Goal: Task Accomplishment & Management: Use online tool/utility

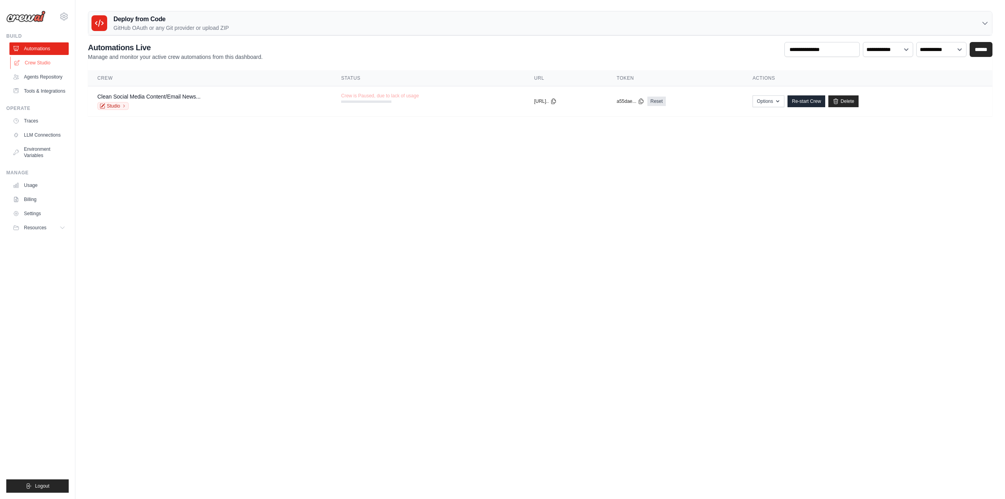
click at [51, 61] on link "Crew Studio" at bounding box center [39, 63] width 59 height 13
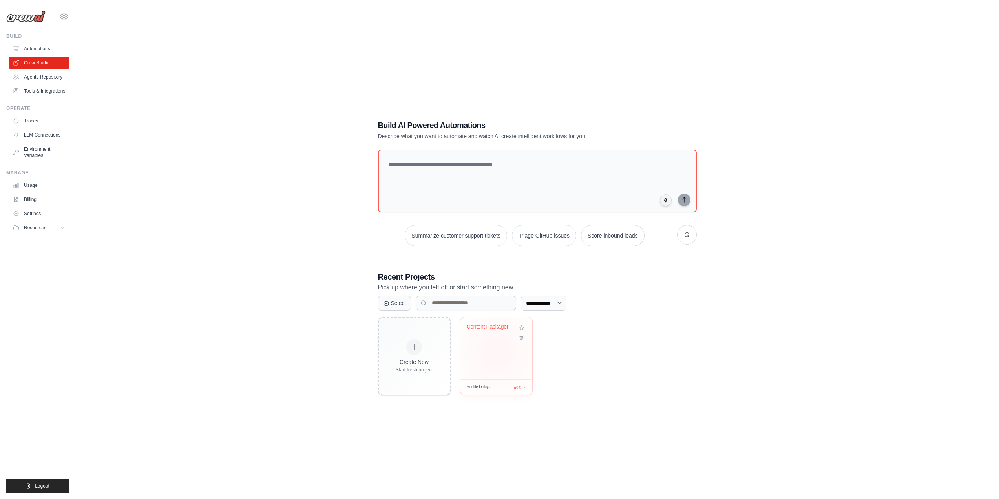
click at [500, 340] on div "Content Packager" at bounding box center [496, 332] width 59 height 18
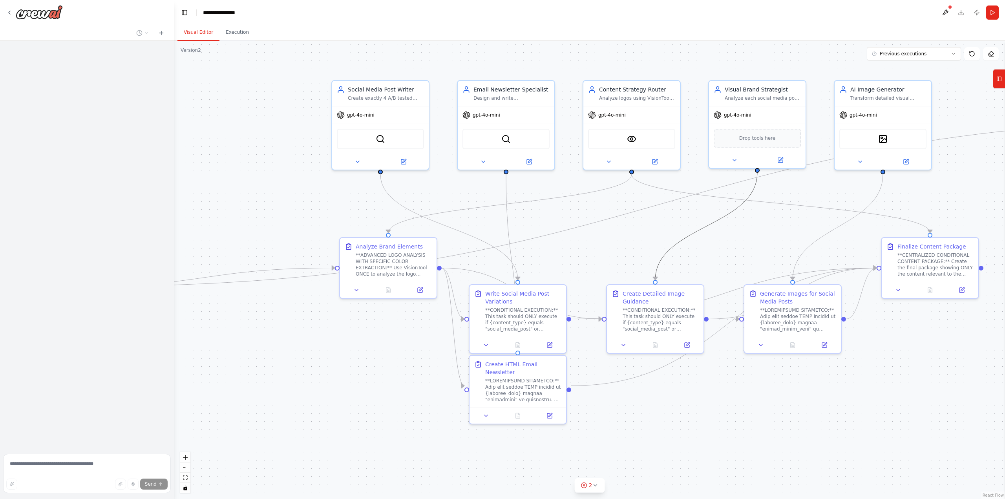
drag, startPoint x: 693, startPoint y: 237, endPoint x: 680, endPoint y: 228, distance: 15.9
click at [685, 233] on div ".deletable-edge-delete-btn { width: 20px; height: 20px; border: 0px solid #ffff…" at bounding box center [589, 270] width 830 height 458
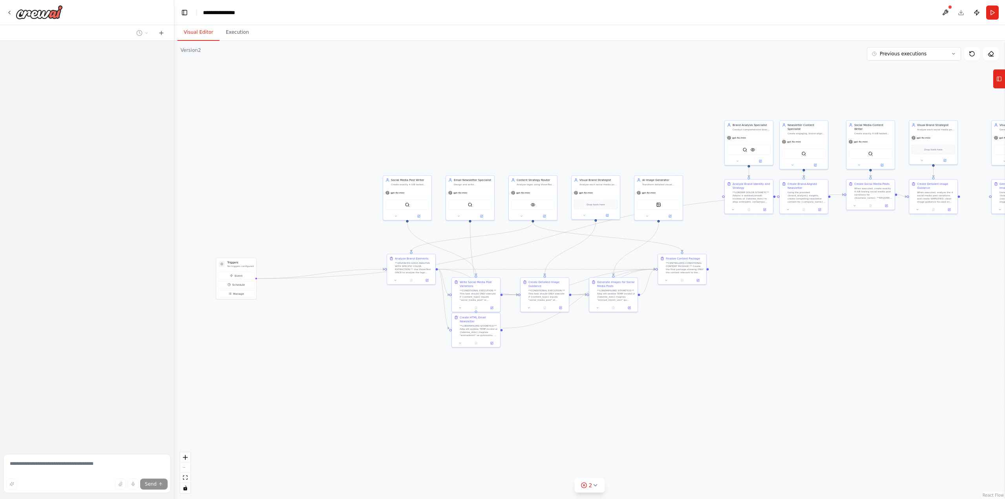
drag, startPoint x: 464, startPoint y: 337, endPoint x: 341, endPoint y: 358, distance: 124.6
click at [341, 358] on div ".deletable-edge-delete-btn { width: 20px; height: 20px; border: 0px solid #ffff…" at bounding box center [589, 270] width 830 height 458
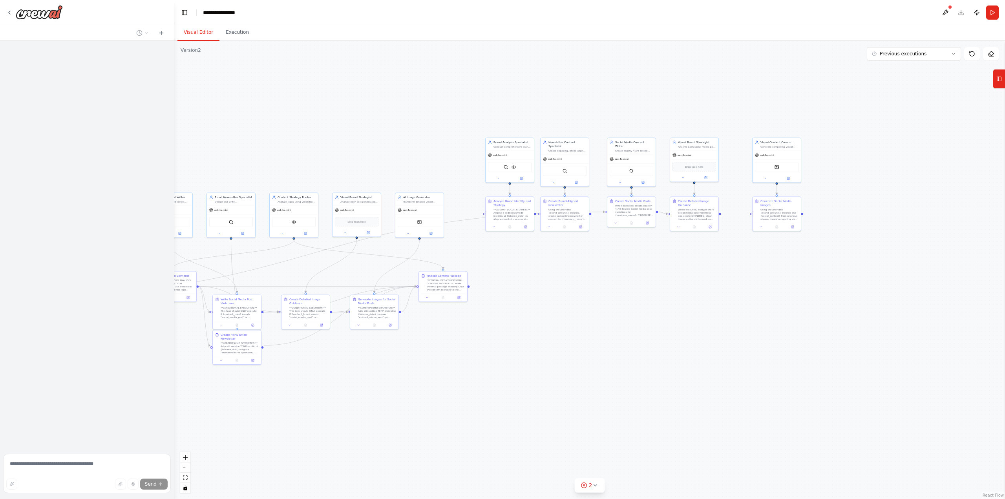
drag, startPoint x: 795, startPoint y: 256, endPoint x: 557, endPoint y: 273, distance: 238.4
click at [557, 273] on div ".deletable-edge-delete-btn { width: 20px; height: 20px; border: 0px solid #ffff…" at bounding box center [589, 270] width 830 height 458
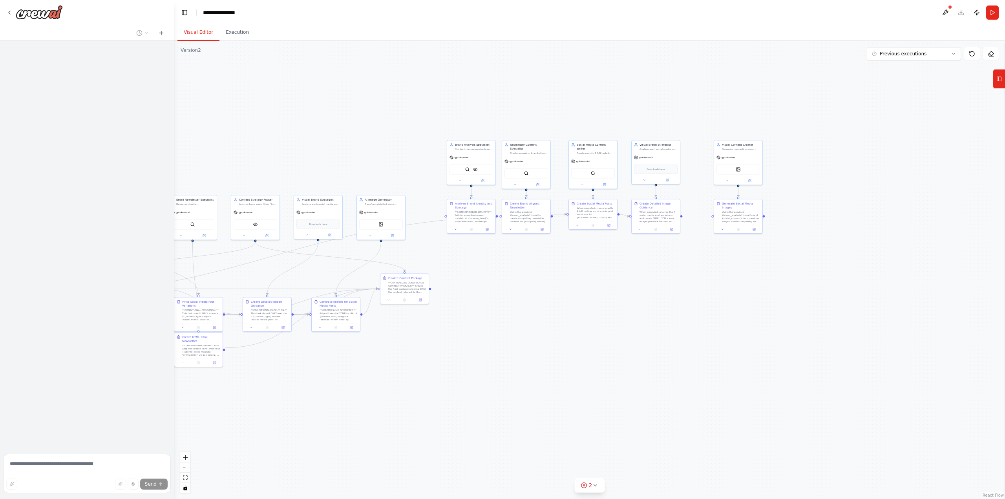
drag, startPoint x: 710, startPoint y: 269, endPoint x: 555, endPoint y: 275, distance: 155.1
click at [551, 275] on div ".deletable-edge-delete-btn { width: 20px; height: 20px; border: 0px solid #ffff…" at bounding box center [589, 270] width 830 height 458
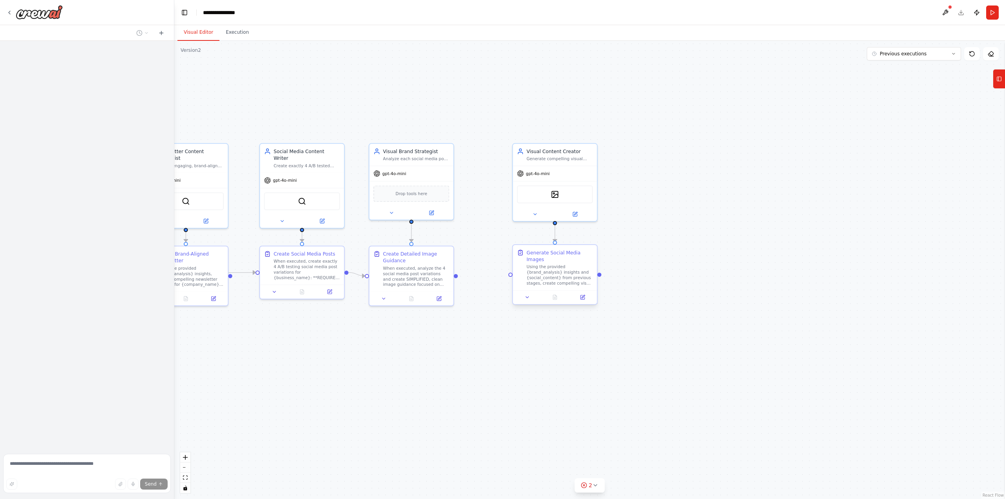
drag, startPoint x: 602, startPoint y: 274, endPoint x: 563, endPoint y: 295, distance: 44.6
click at [560, 352] on div ".deletable-edge-delete-btn { width: 20px; height: 20px; border: 0px solid #ffff…" at bounding box center [589, 270] width 830 height 458
click at [553, 164] on div "Visual Content Creator Generate compelling visual content and image prompts for…" at bounding box center [554, 154] width 84 height 22
click at [576, 211] on icon at bounding box center [574, 212] width 3 height 3
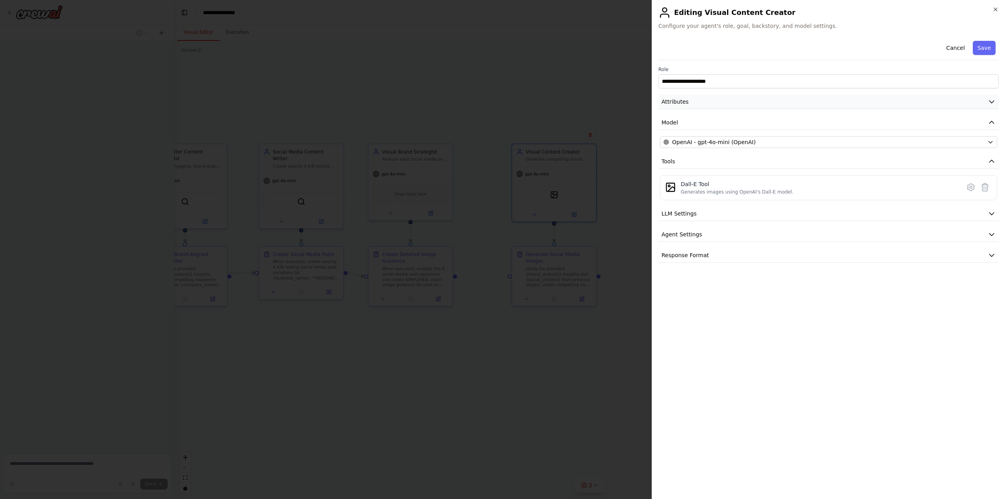
click at [804, 102] on button "Attributes" at bounding box center [828, 102] width 340 height 15
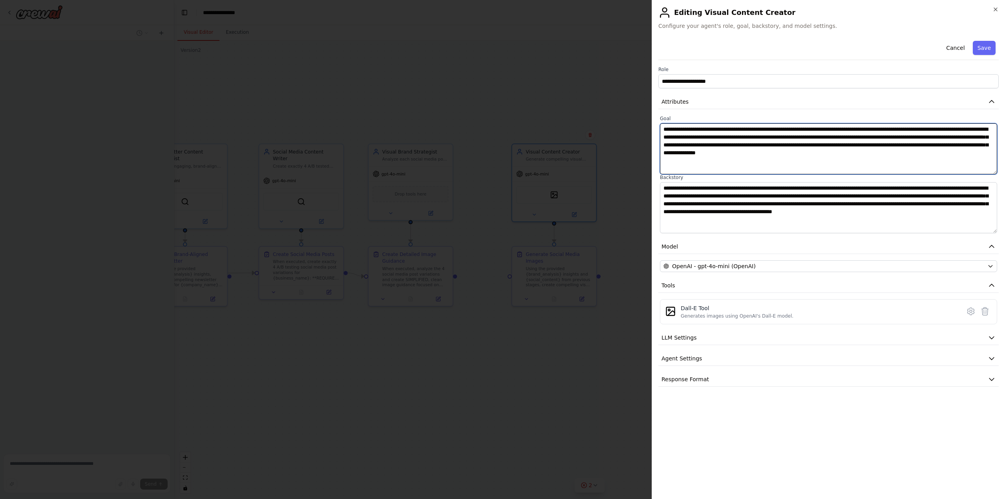
click at [844, 151] on textarea "**********" at bounding box center [828, 148] width 337 height 51
click at [844, 152] on textarea "**********" at bounding box center [828, 148] width 337 height 51
click at [959, 162] on textarea "**********" at bounding box center [828, 148] width 337 height 51
drag, startPoint x: 958, startPoint y: 156, endPoint x: 841, endPoint y: 135, distance: 119.1
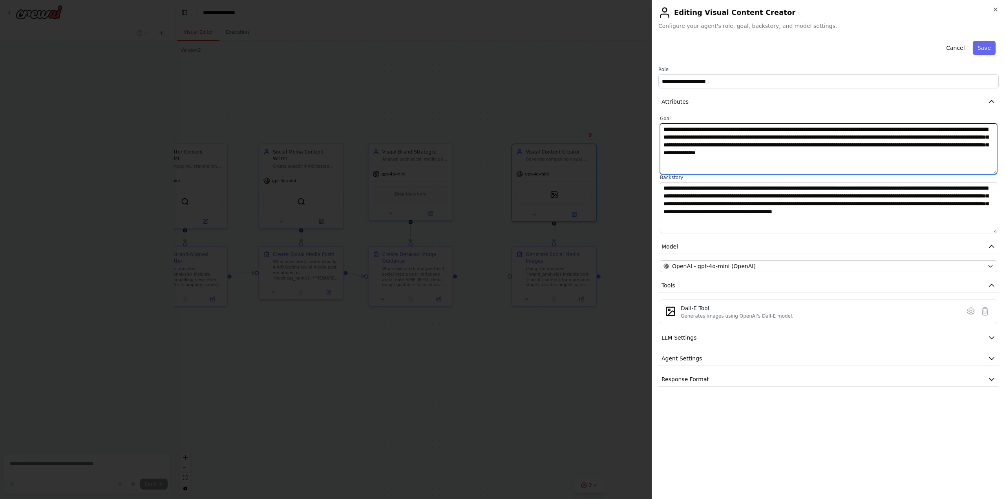
click at [841, 135] on textarea "**********" at bounding box center [828, 148] width 337 height 51
click at [952, 157] on textarea "**********" at bounding box center [828, 148] width 337 height 51
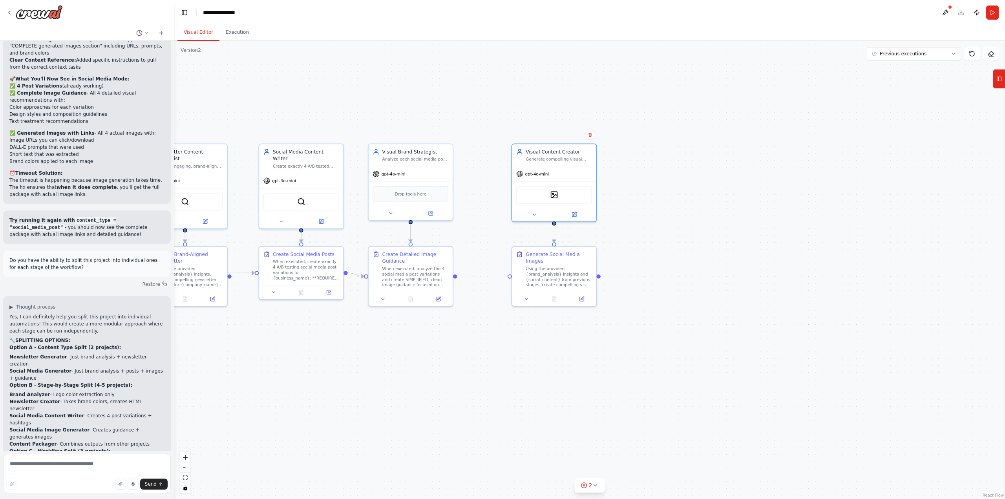
click at [4, 7] on div at bounding box center [87, 12] width 174 height 25
click at [6, 11] on div at bounding box center [87, 12] width 174 height 25
click at [8, 13] on icon at bounding box center [9, 12] width 6 height 6
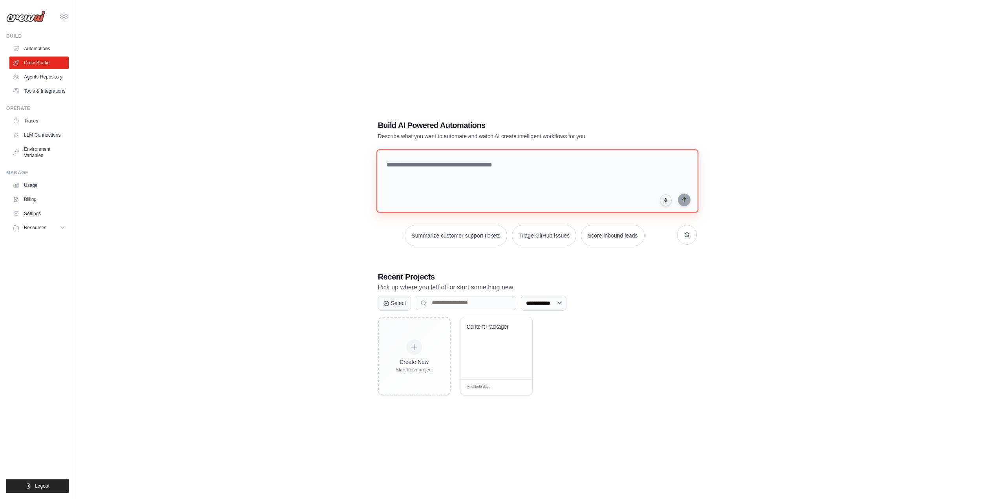
click at [463, 172] on textarea at bounding box center [537, 181] width 322 height 64
click at [529, 165] on textarea "**********" at bounding box center [538, 181] width 325 height 64
click at [618, 166] on textarea "**********" at bounding box center [538, 181] width 325 height 64
click at [553, 159] on textarea "**********" at bounding box center [538, 181] width 325 height 64
click at [563, 161] on textarea "**********" at bounding box center [538, 181] width 325 height 64
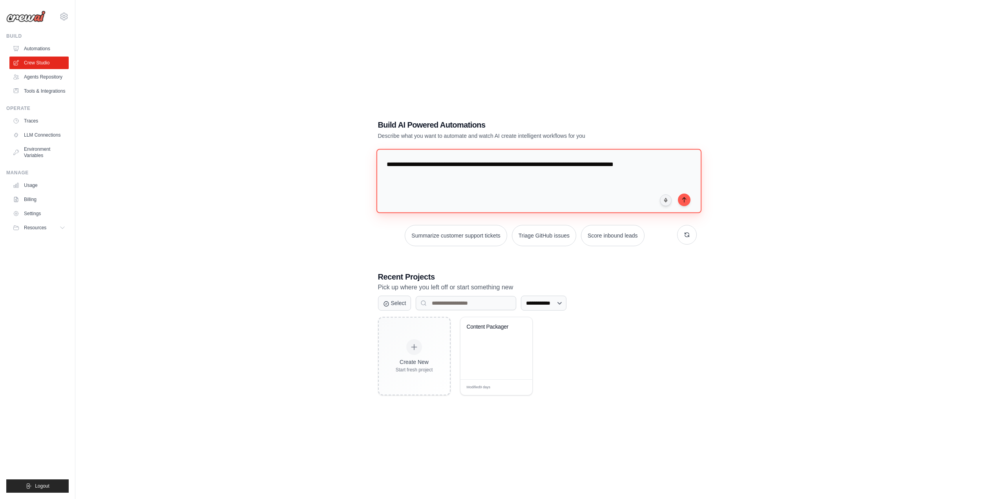
click at [659, 164] on textarea "**********" at bounding box center [538, 181] width 325 height 64
click at [603, 191] on textarea "**********" at bounding box center [537, 181] width 322 height 64
click at [565, 187] on textarea "**********" at bounding box center [537, 181] width 322 height 64
click at [537, 200] on textarea "**********" at bounding box center [538, 181] width 325 height 64
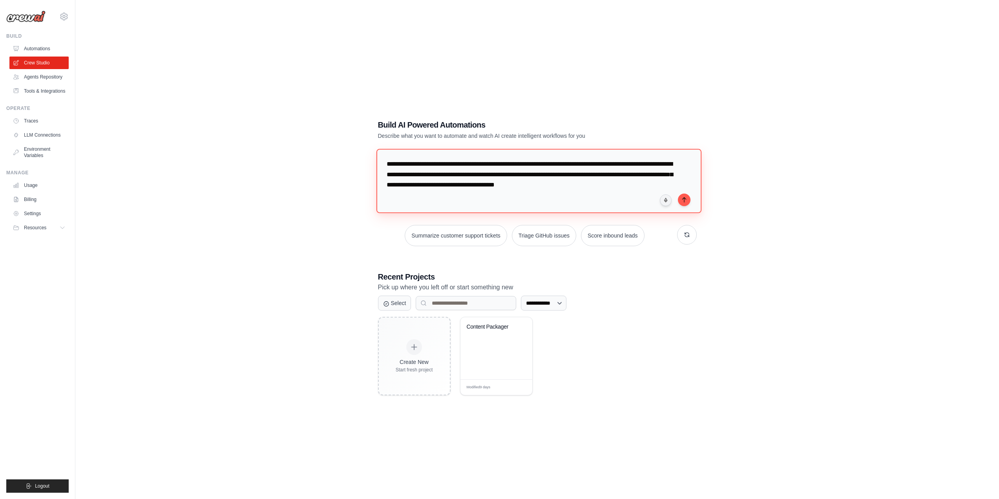
click at [658, 187] on textarea "**********" at bounding box center [538, 181] width 325 height 64
click at [651, 185] on textarea "**********" at bounding box center [538, 181] width 325 height 64
drag, startPoint x: 655, startPoint y: 186, endPoint x: 599, endPoint y: 181, distance: 55.6
click at [598, 189] on textarea "**********" at bounding box center [538, 181] width 325 height 64
type textarea "**********"
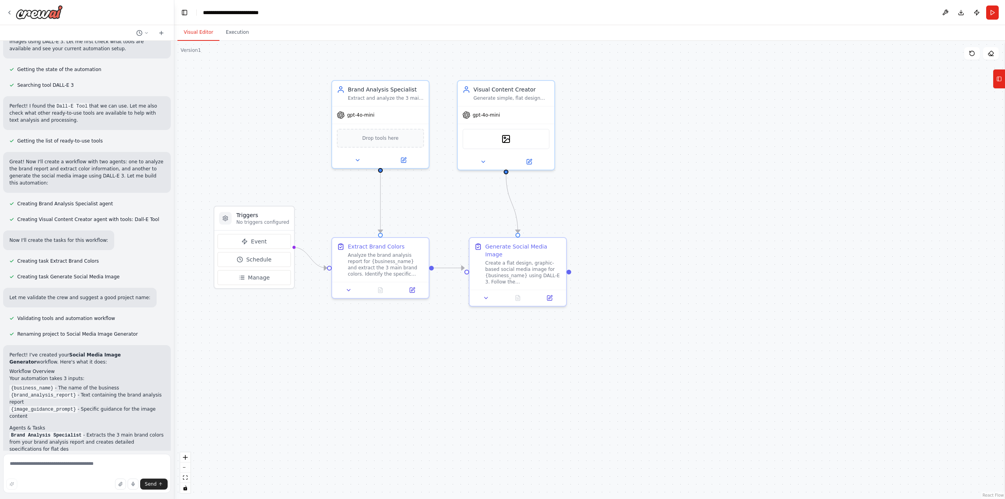
drag, startPoint x: 388, startPoint y: 226, endPoint x: 295, endPoint y: 168, distance: 109.1
click at [295, 168] on div ".deletable-edge-delete-btn { width: 20px; height: 20px; border: 0px solid #ffff…" at bounding box center [589, 270] width 830 height 458
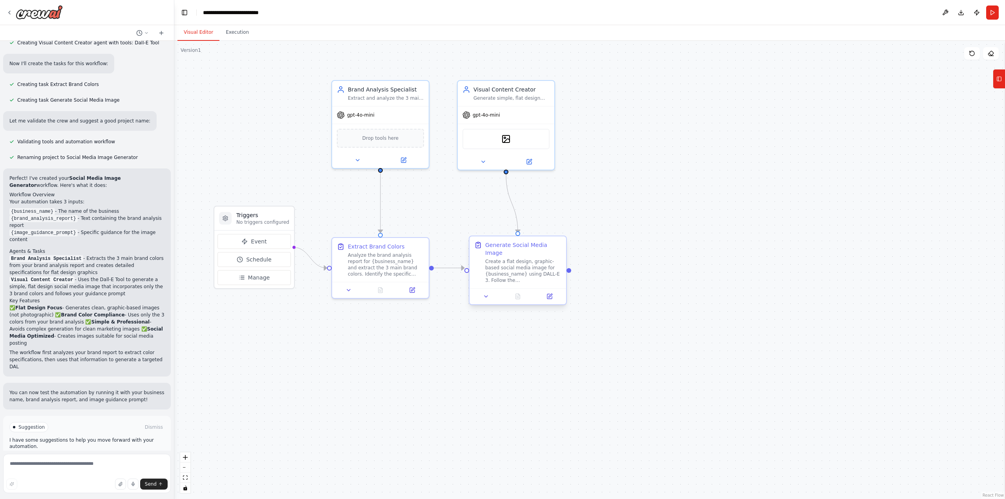
scroll to position [285, 0]
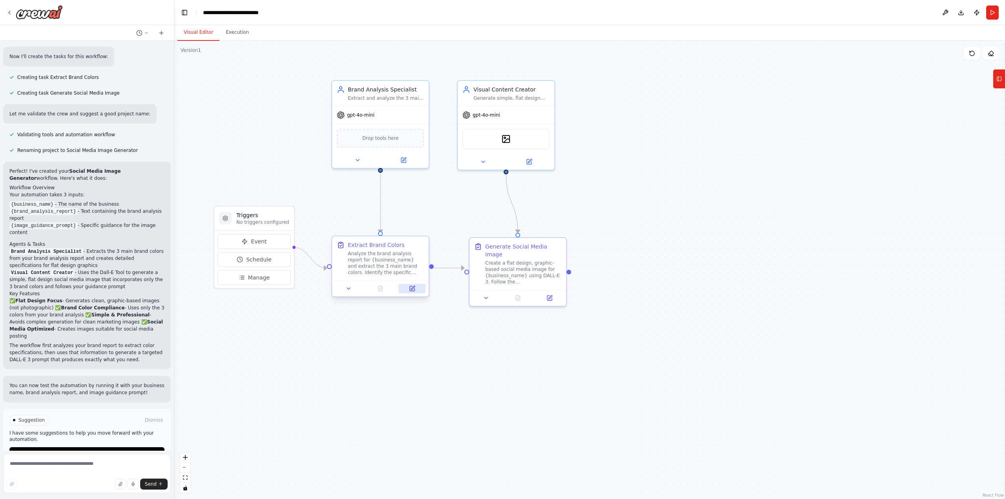
click at [409, 288] on icon at bounding box center [412, 288] width 6 height 6
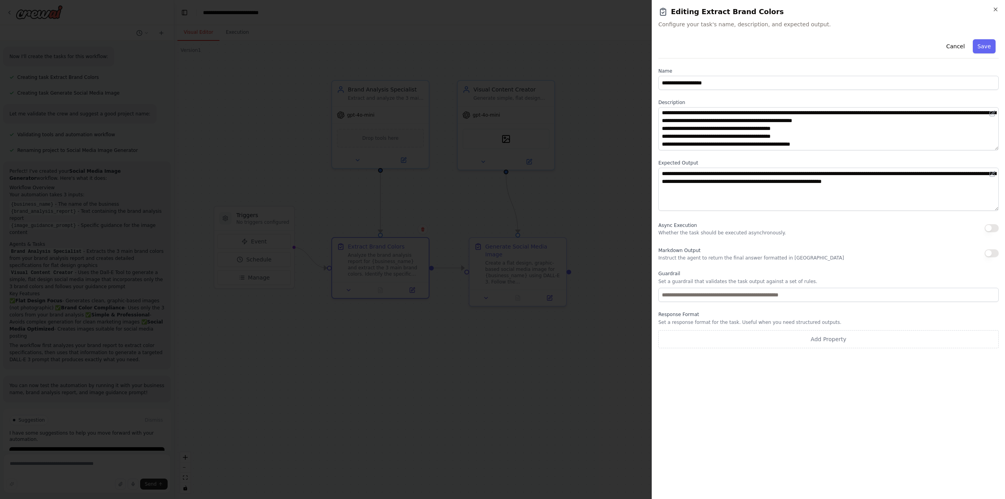
scroll to position [0, 0]
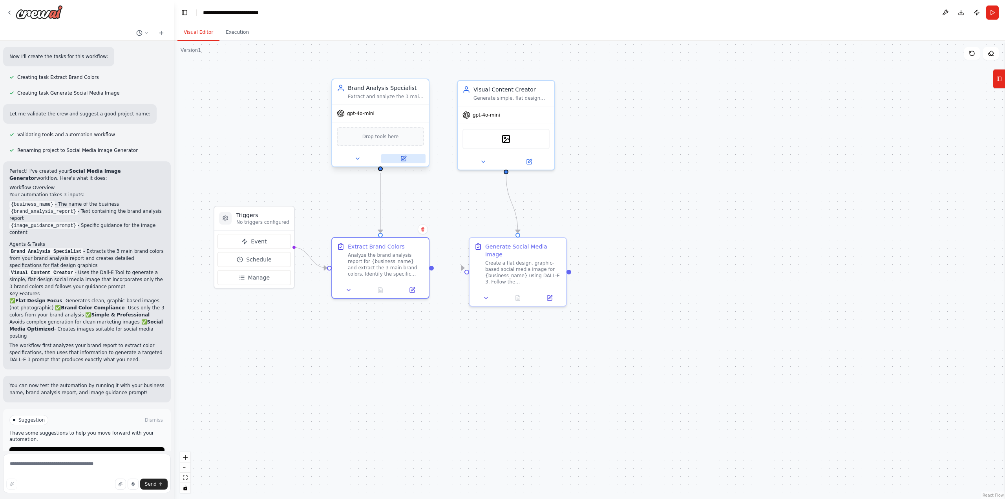
click at [399, 157] on button at bounding box center [403, 158] width 44 height 9
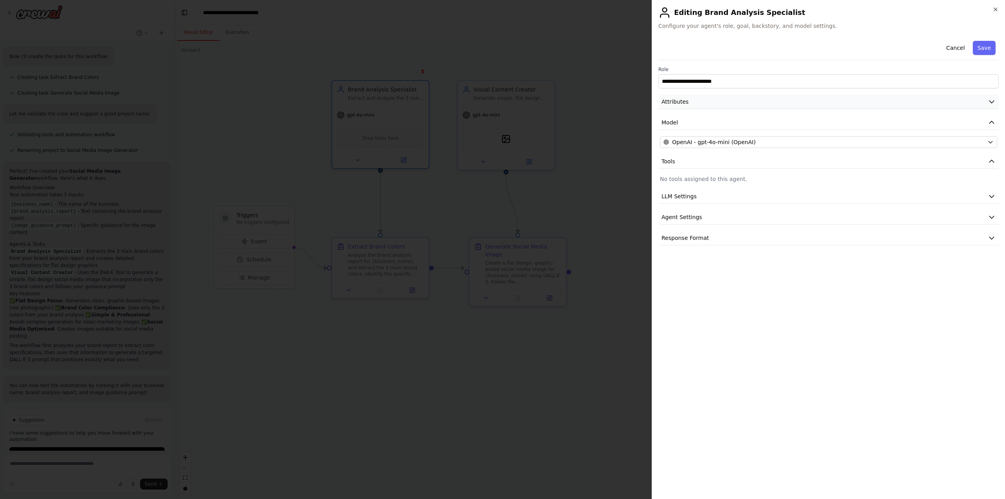
click at [715, 103] on button "Attributes" at bounding box center [828, 102] width 340 height 15
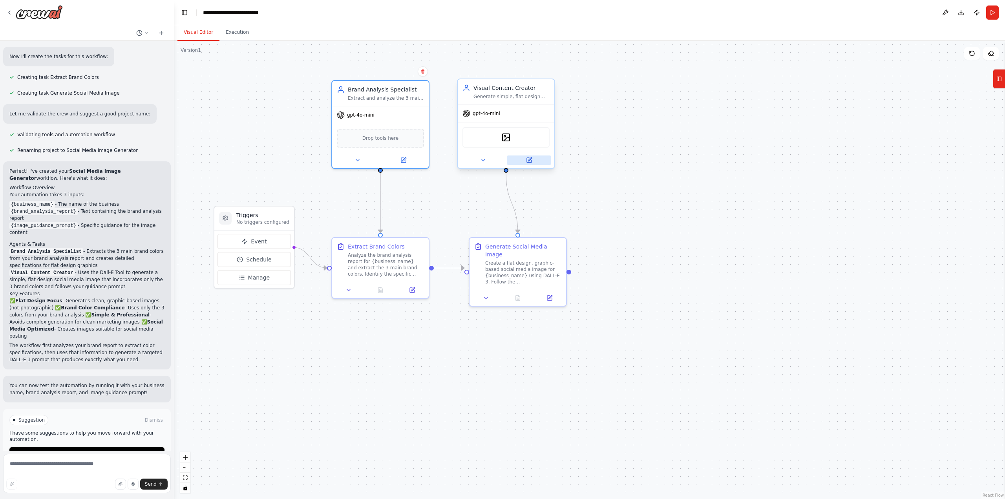
click at [527, 157] on icon at bounding box center [529, 160] width 6 height 6
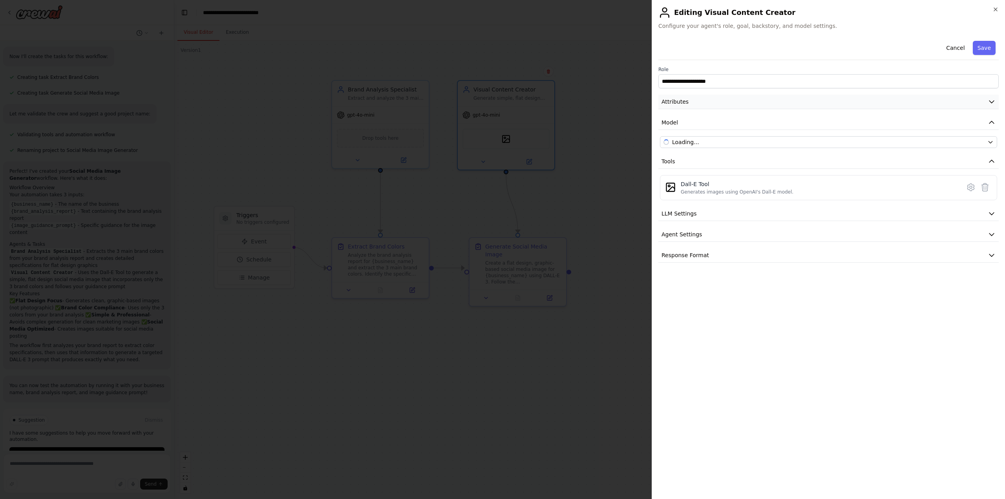
click at [720, 100] on button "Attributes" at bounding box center [828, 102] width 340 height 15
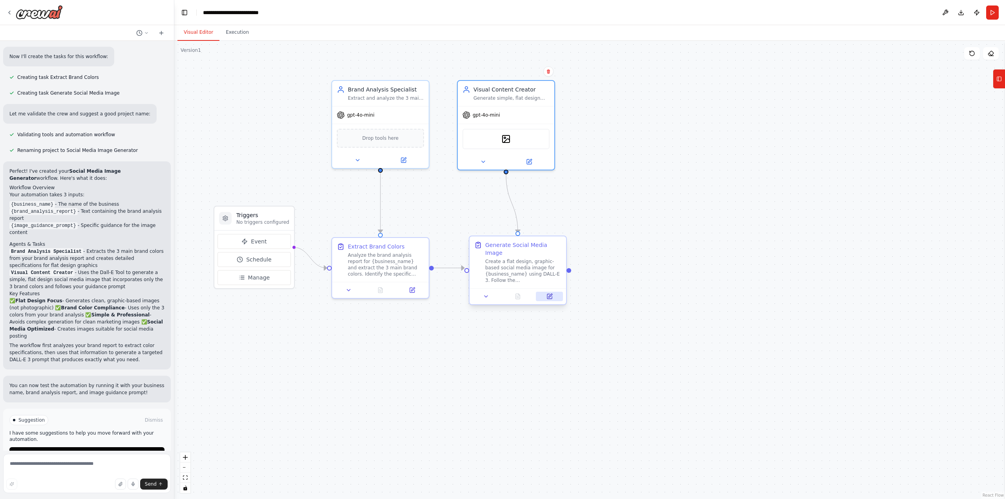
click at [542, 292] on button at bounding box center [549, 296] width 27 height 9
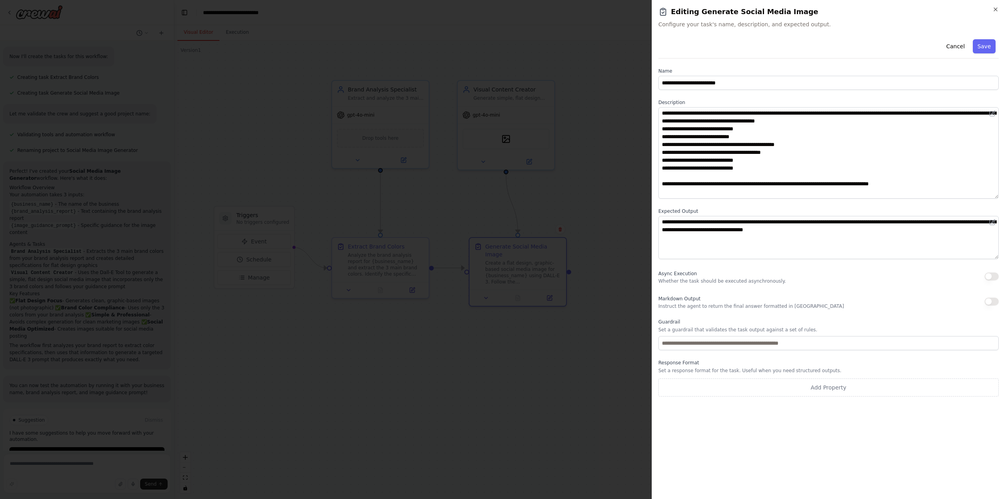
drag, startPoint x: 995, startPoint y: 148, endPoint x: 1003, endPoint y: 197, distance: 48.8
click at [1003, 197] on div "**********" at bounding box center [827, 249] width 353 height 499
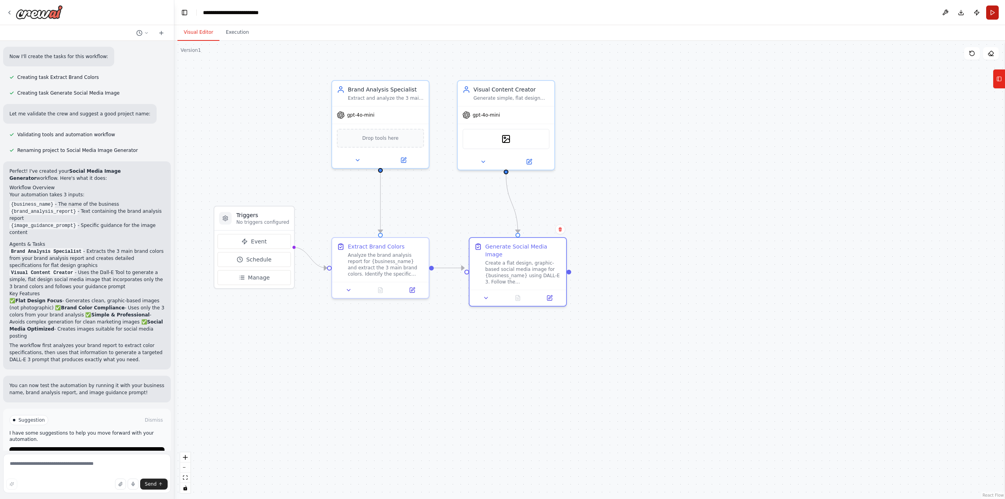
click at [990, 11] on button "Run" at bounding box center [992, 12] width 13 height 14
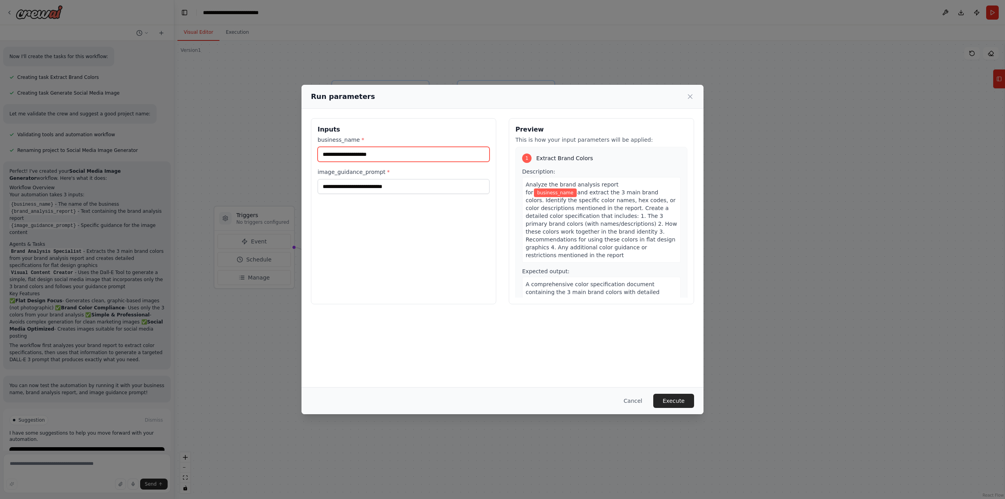
click at [385, 150] on input "business_name *" at bounding box center [403, 154] width 172 height 15
click at [383, 184] on input "image_guidance_prompt *" at bounding box center [403, 186] width 172 height 15
click at [377, 150] on input "business_name *" at bounding box center [403, 154] width 172 height 15
click at [385, 178] on div "image_guidance_prompt *" at bounding box center [403, 181] width 172 height 26
click at [631, 396] on button "Cancel" at bounding box center [632, 401] width 31 height 14
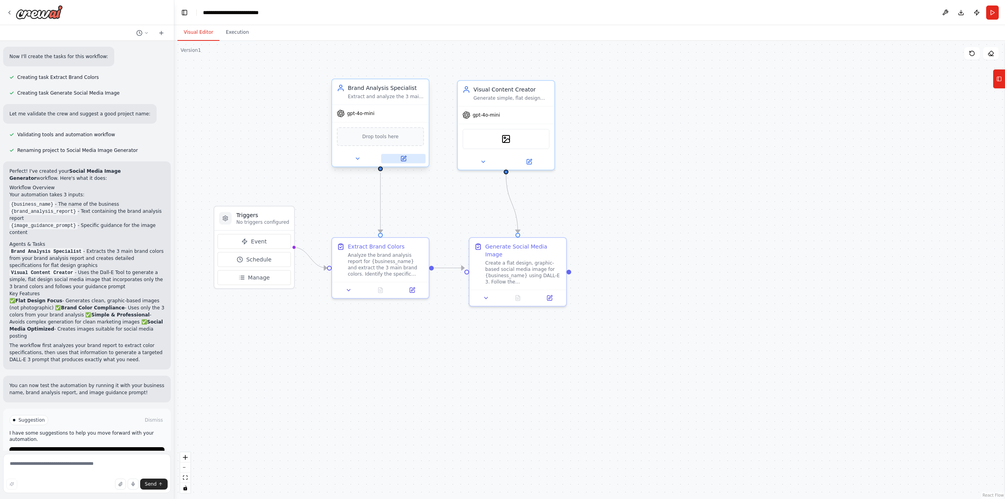
click at [403, 158] on icon at bounding box center [404, 158] width 4 height 4
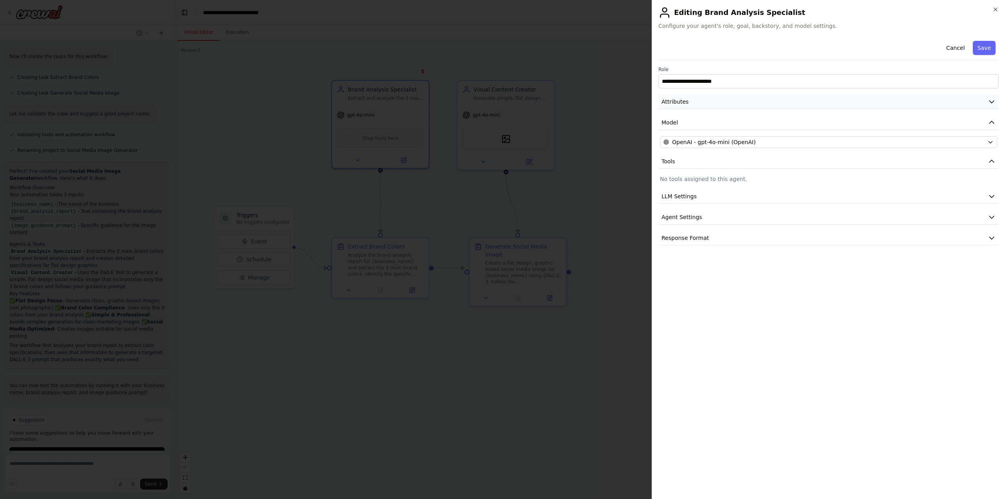
click at [737, 98] on button "Attributes" at bounding box center [828, 102] width 340 height 15
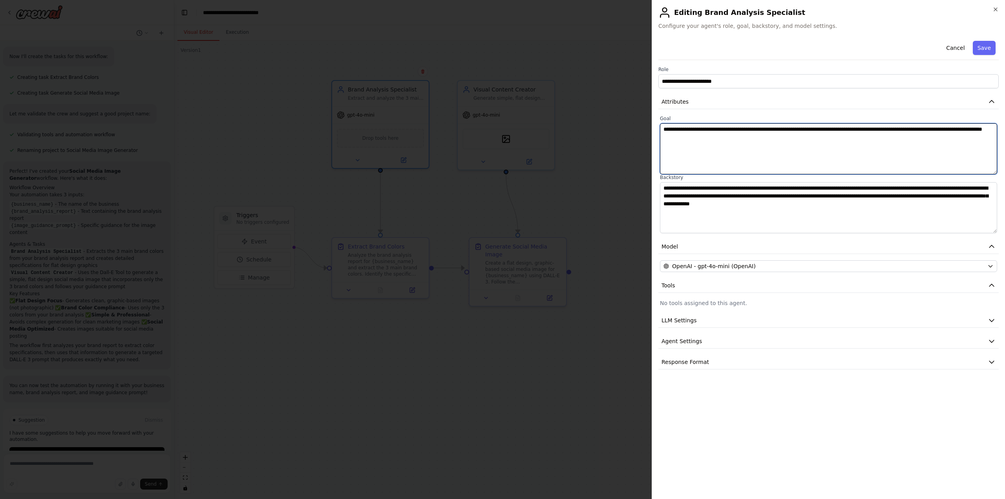
click at [793, 128] on textarea "**********" at bounding box center [828, 148] width 337 height 51
type textarea "**********"
drag, startPoint x: 979, startPoint y: 47, endPoint x: 917, endPoint y: 79, distance: 69.7
click at [979, 47] on button "Save" at bounding box center [983, 48] width 23 height 14
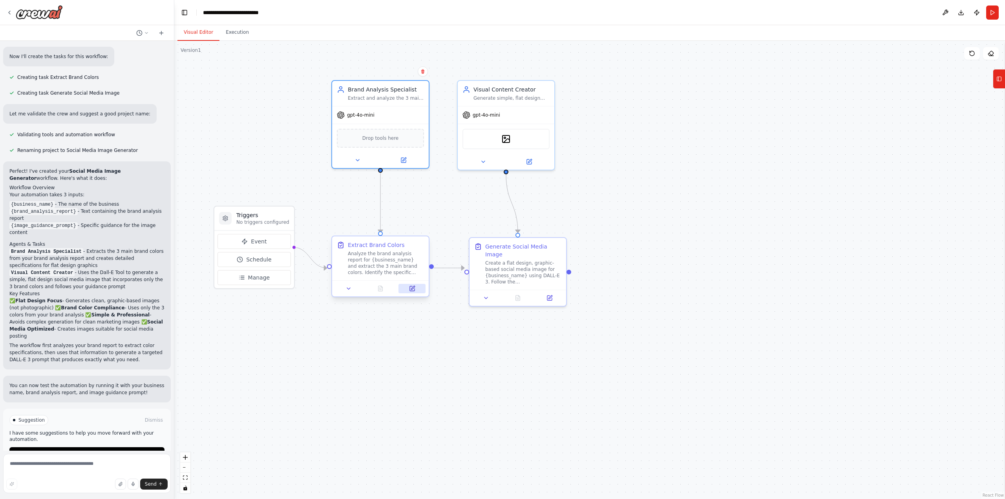
click at [406, 291] on button at bounding box center [411, 288] width 27 height 9
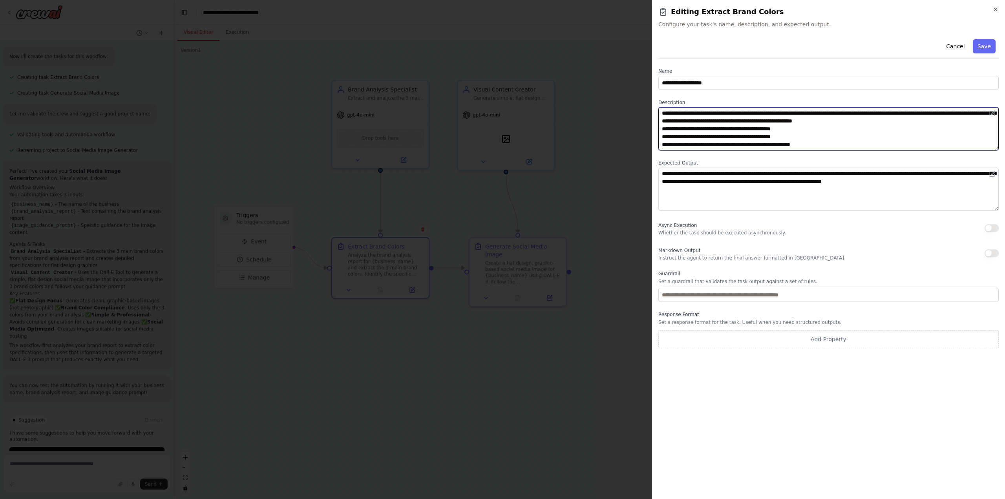
drag, startPoint x: 726, startPoint y: 112, endPoint x: 691, endPoint y: 113, distance: 34.5
click at [691, 113] on textarea "**********" at bounding box center [828, 128] width 340 height 43
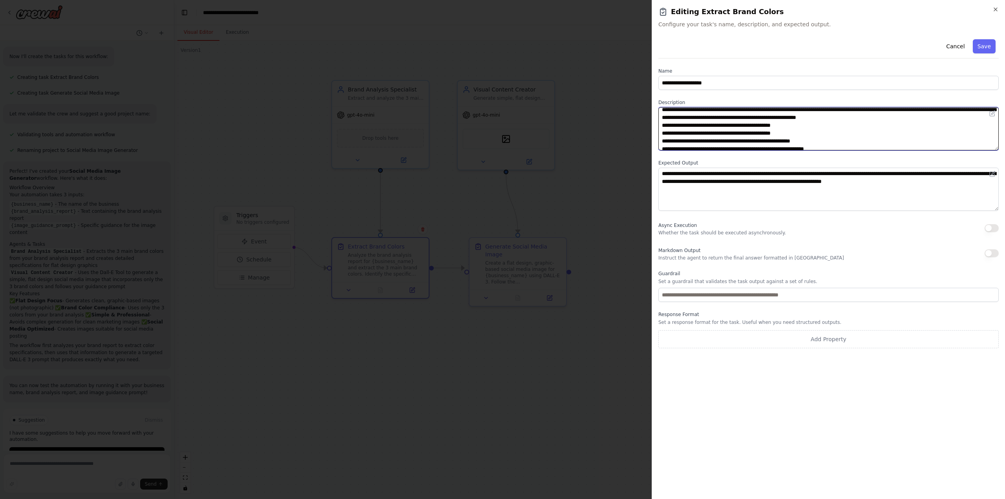
scroll to position [8, 0]
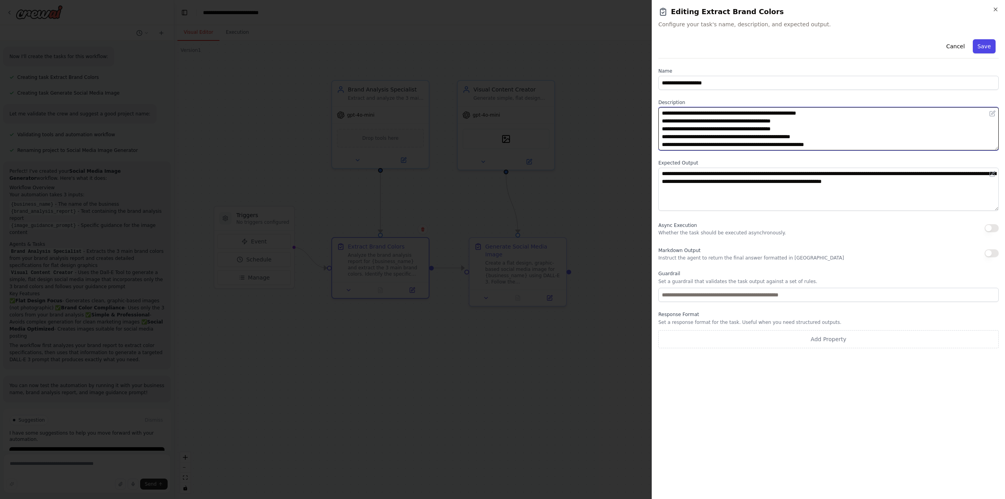
type textarea "**********"
click at [988, 46] on button "Save" at bounding box center [983, 46] width 23 height 14
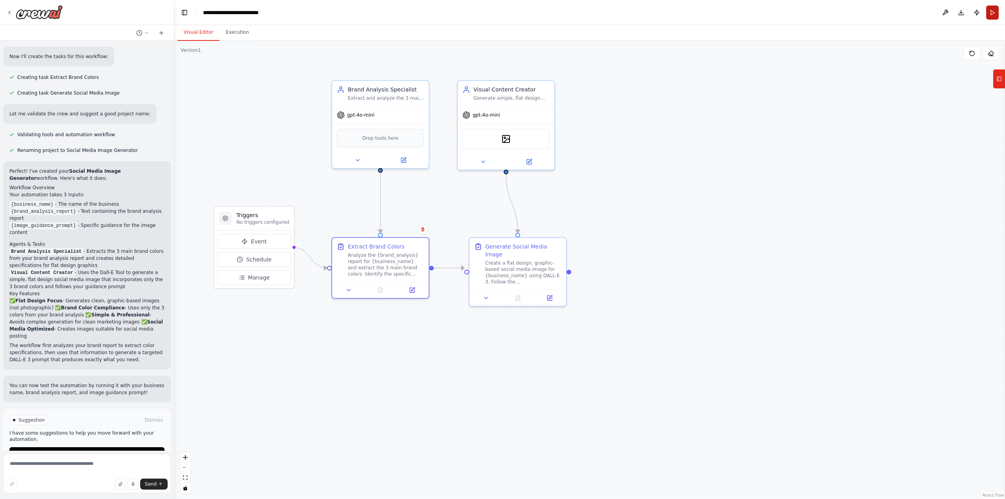
click at [990, 13] on button "Run" at bounding box center [992, 12] width 13 height 14
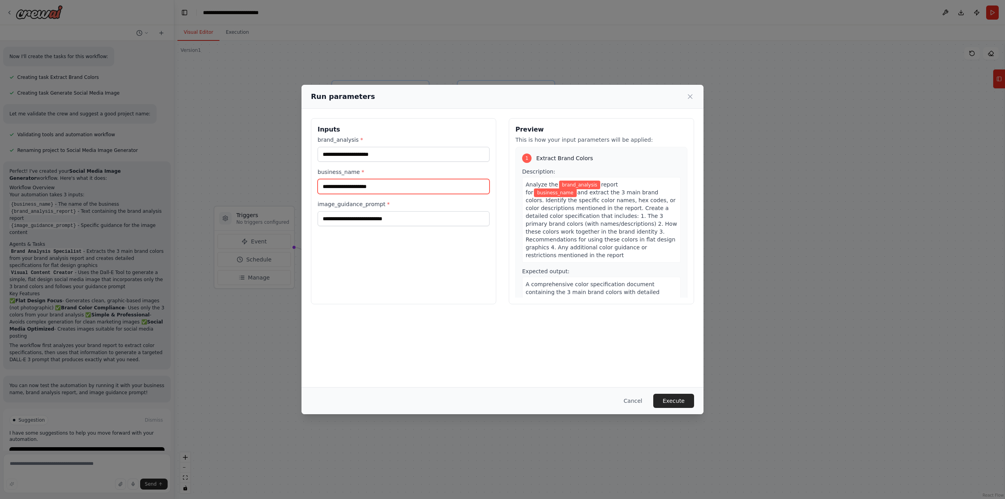
click at [366, 182] on input "business_name *" at bounding box center [403, 186] width 172 height 15
paste input "**********"
type input "**********"
click at [370, 186] on input "**********" at bounding box center [403, 186] width 172 height 15
click at [370, 153] on input "brand_analysis *" at bounding box center [403, 154] width 172 height 15
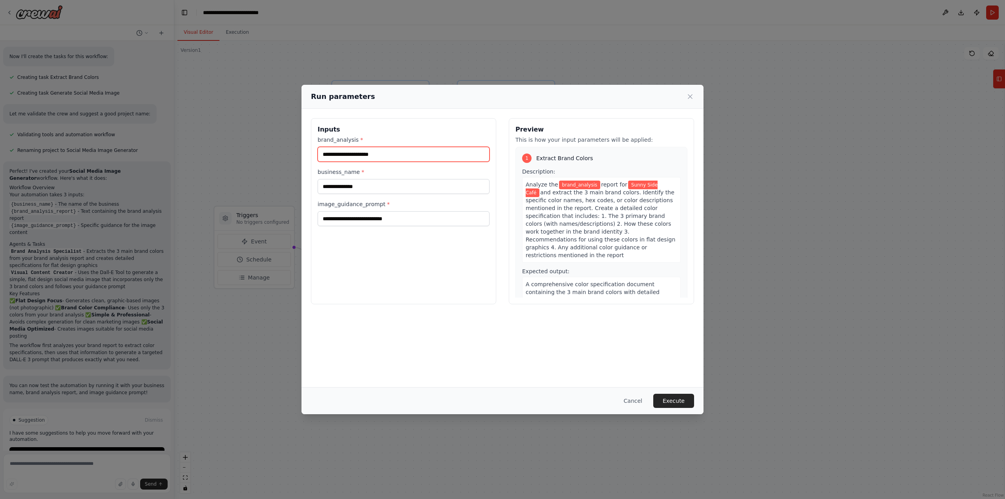
paste input "**********"
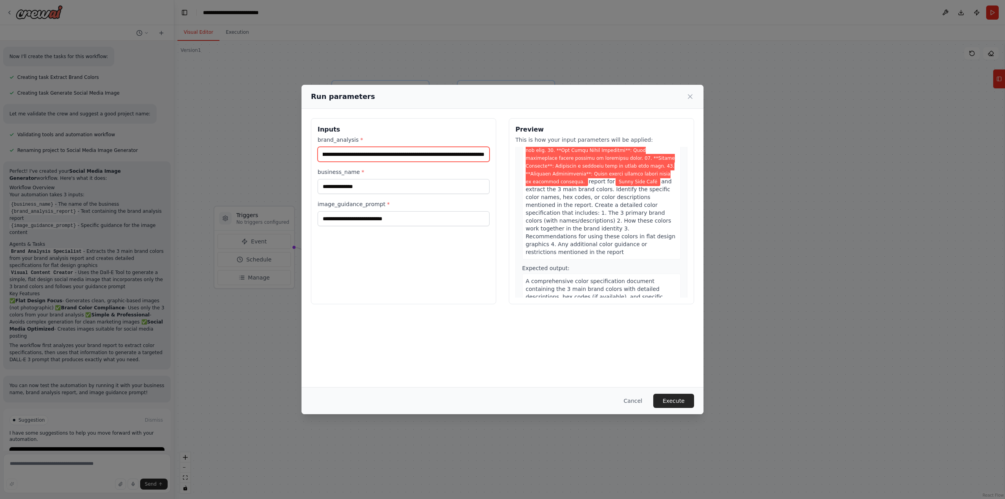
scroll to position [589, 0]
type input "**********"
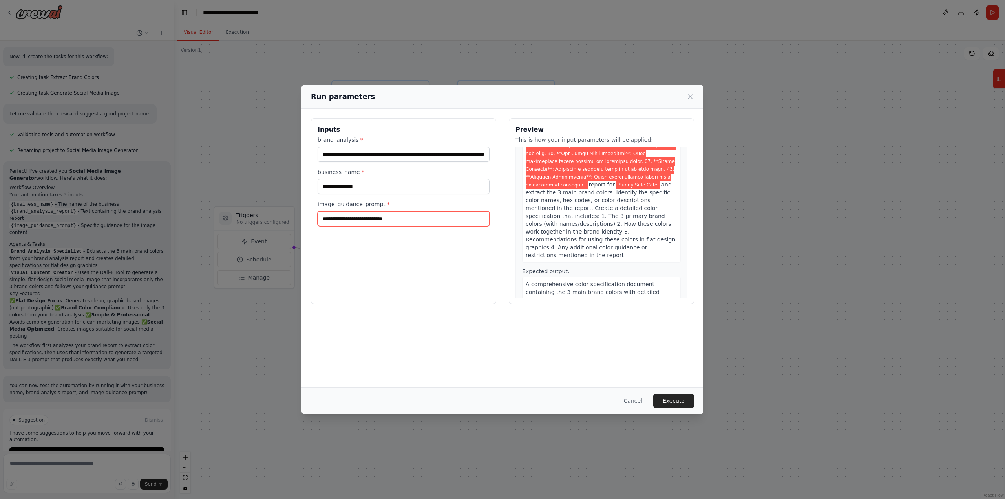
scroll to position [0, 0]
click at [432, 213] on input "image_guidance_prompt *" at bounding box center [403, 218] width 172 height 15
click at [414, 219] on input "image_guidance_prompt *" at bounding box center [403, 218] width 172 height 15
paste input "**********"
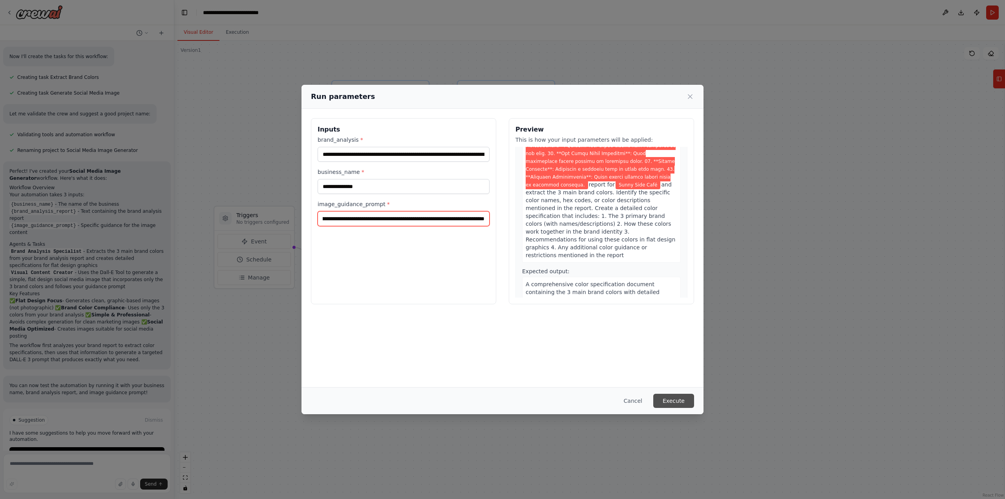
type input "**********"
click at [667, 401] on button "Execute" at bounding box center [673, 401] width 41 height 14
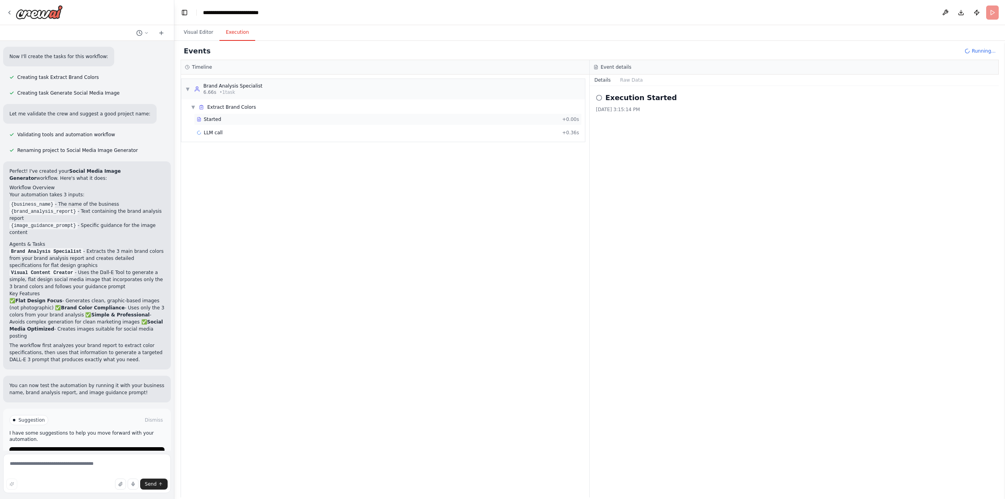
click at [243, 120] on div "Started" at bounding box center [378, 119] width 362 height 6
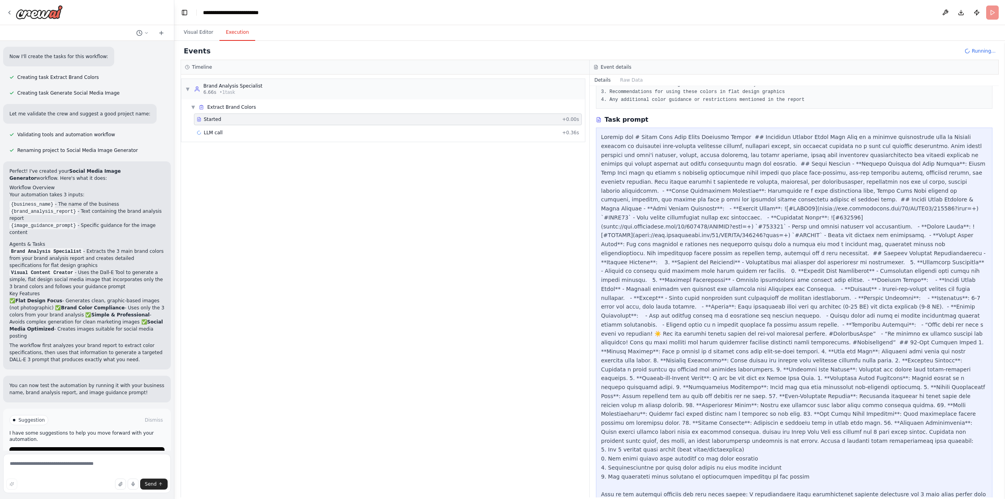
scroll to position [78, 0]
click at [313, 135] on div "LLM call 15.7s + 16.04s" at bounding box center [388, 132] width 382 height 6
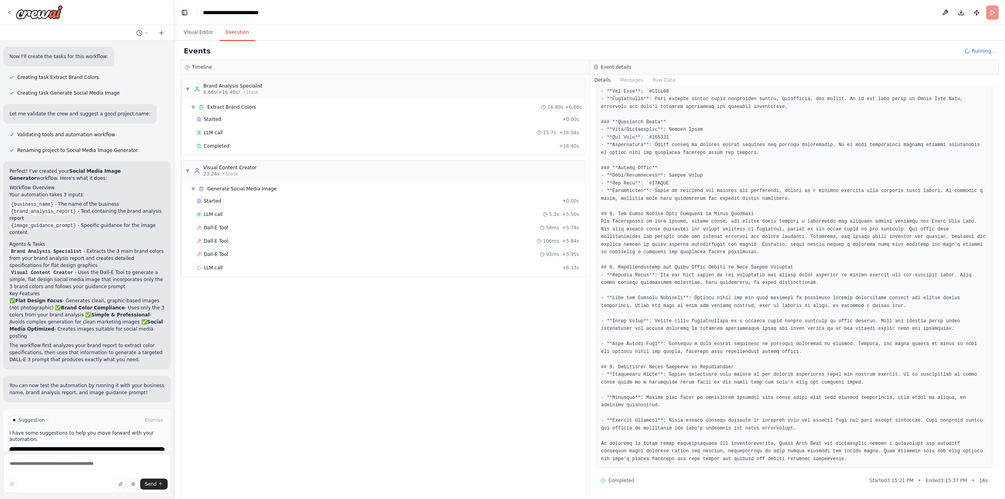
scroll to position [118, 0]
click at [261, 145] on div "Completed" at bounding box center [376, 146] width 359 height 6
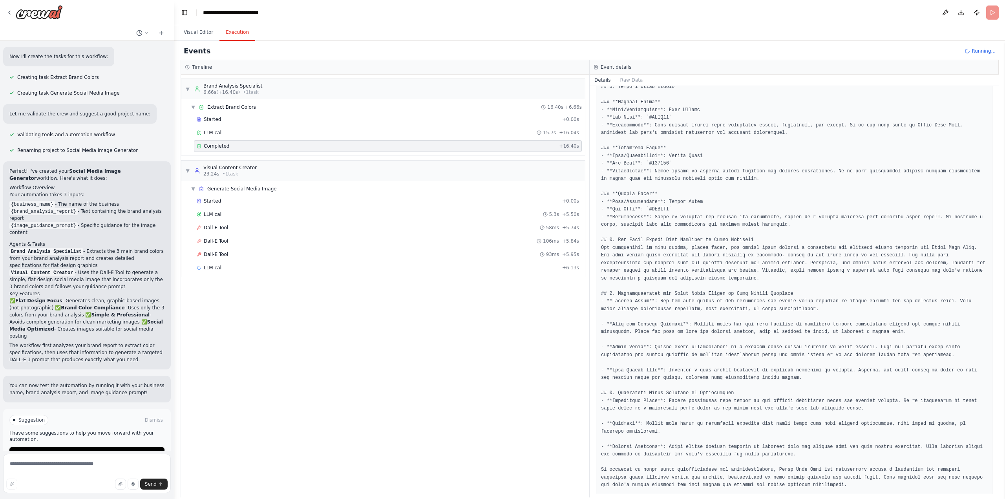
scroll to position [151, 0]
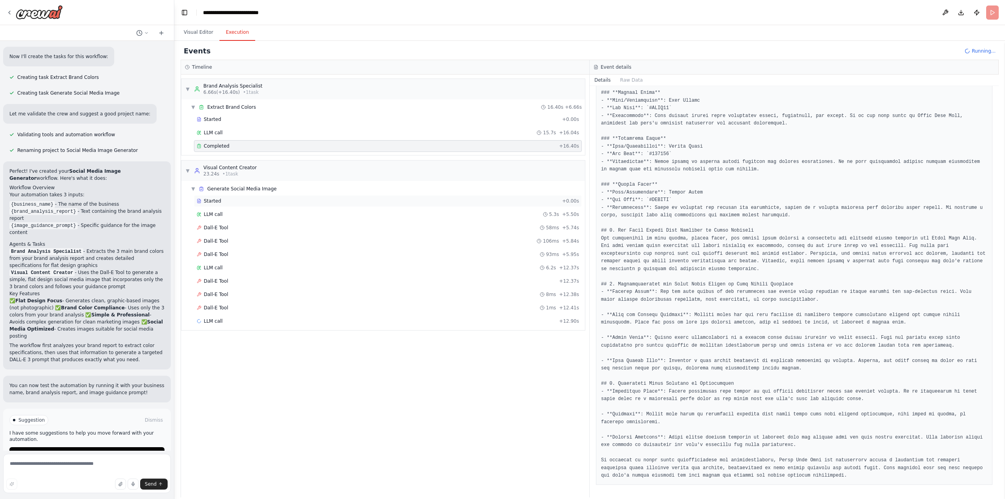
click at [321, 205] on div "Started + 0.00s" at bounding box center [388, 201] width 388 height 12
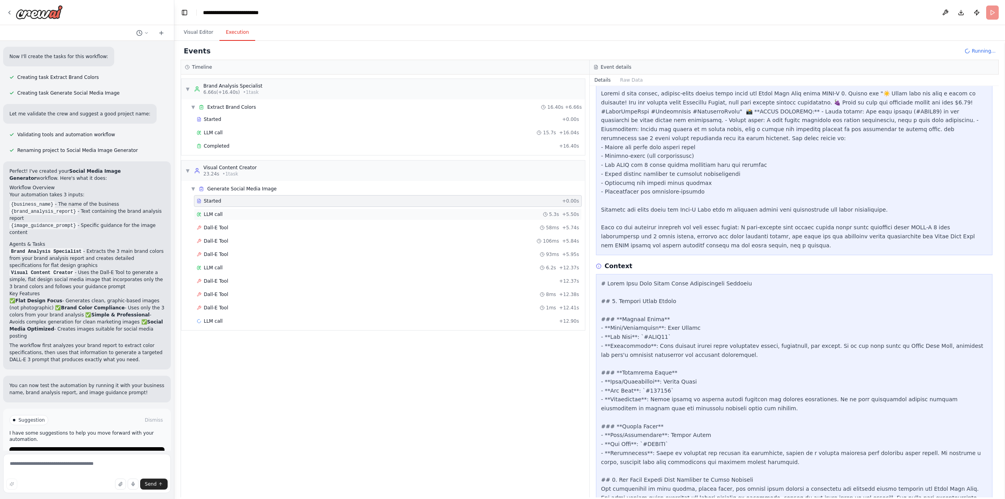
click at [316, 218] on div "LLM call 5.3s + 5.50s" at bounding box center [388, 214] width 388 height 12
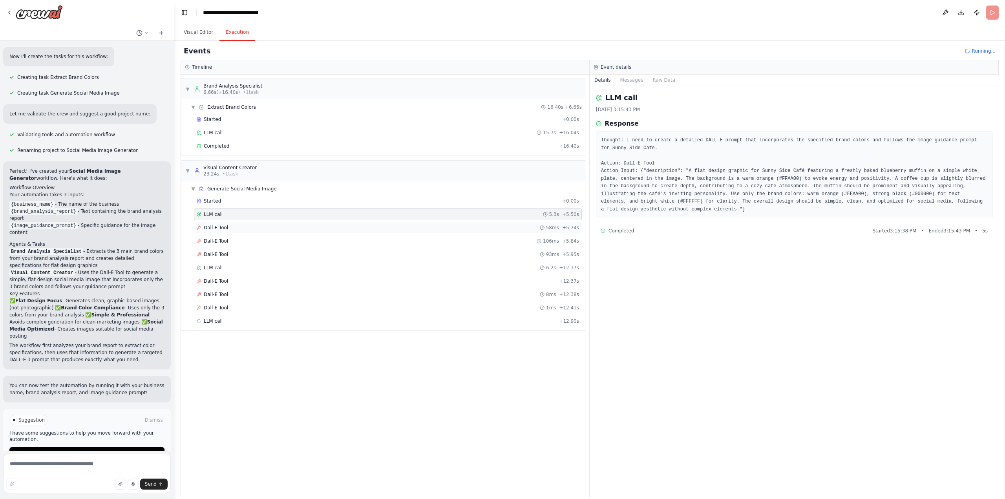
click at [317, 230] on div "Dall-E Tool 58ms + 5.74s" at bounding box center [388, 227] width 382 height 6
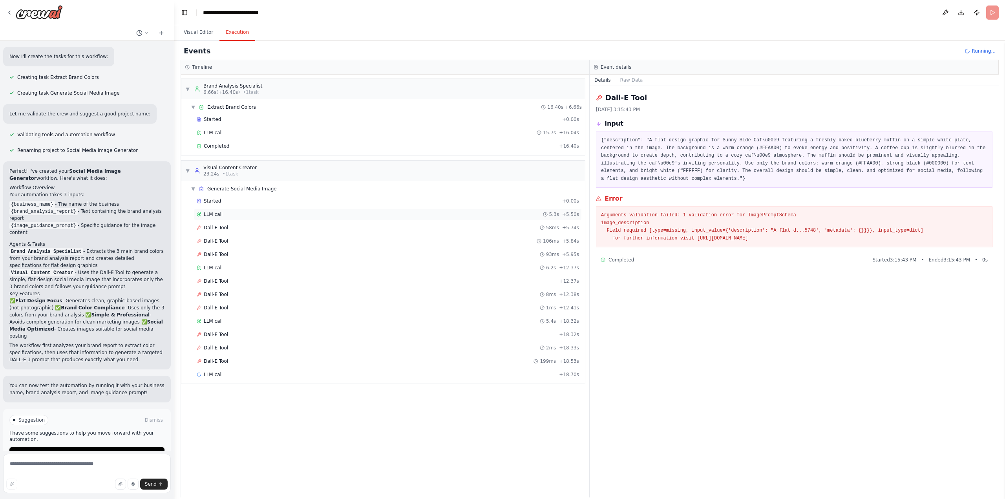
click at [260, 216] on div "LLM call 5.3s + 5.50s" at bounding box center [388, 214] width 382 height 6
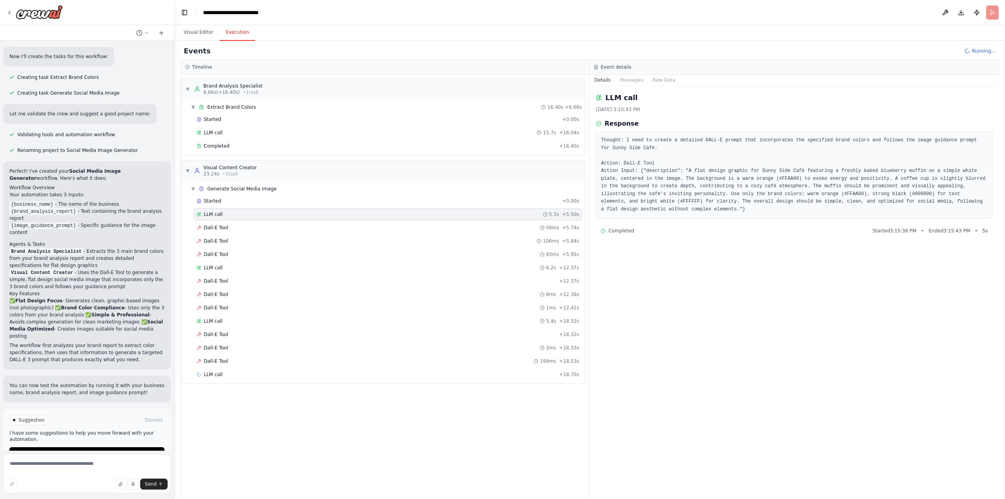
drag, startPoint x: 263, startPoint y: 212, endPoint x: 637, endPoint y: 281, distance: 380.8
click at [637, 281] on div "LLM call 10/15/2025, 3:15:43 PM Response Thought: I need to create a detailed D…" at bounding box center [793, 291] width 409 height 411
click at [274, 369] on div "LLM call 4.7s + 23.36s" at bounding box center [388, 374] width 388 height 12
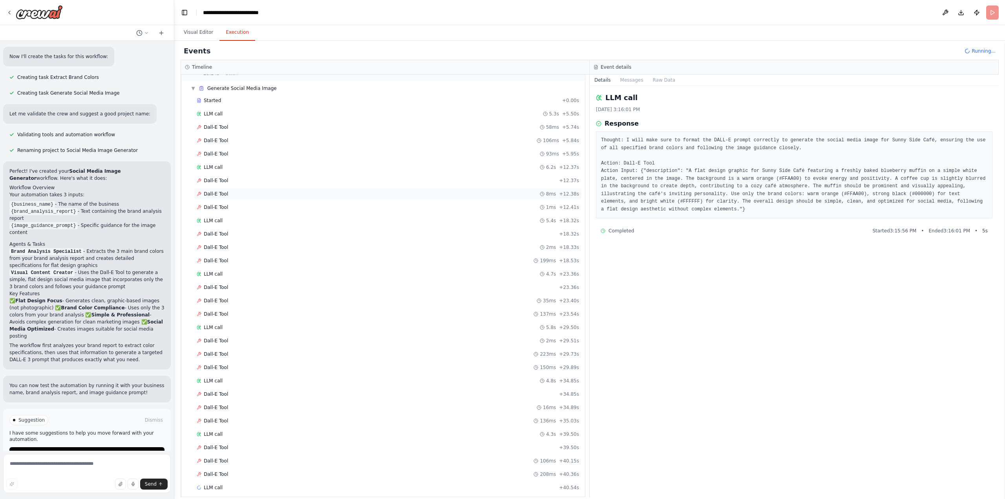
scroll to position [109, 0]
click at [194, 36] on button "Visual Editor" at bounding box center [198, 32] width 42 height 16
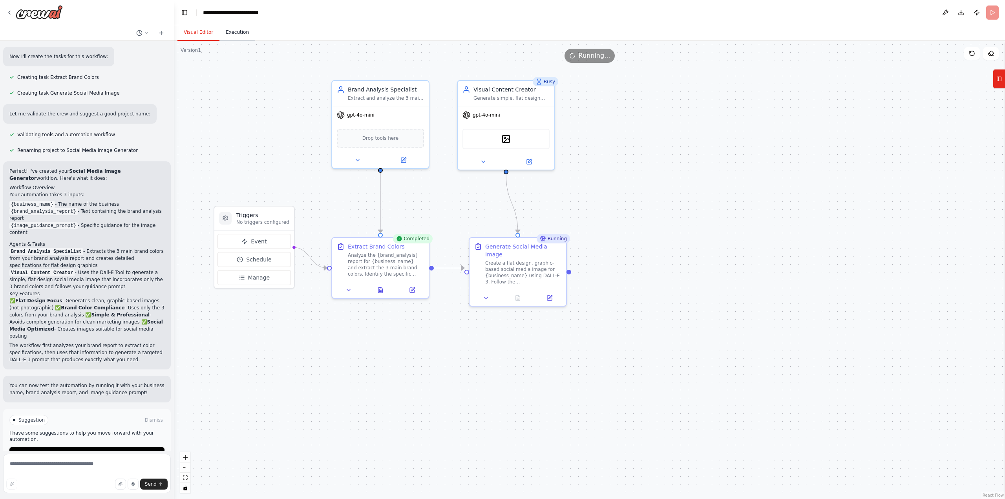
click at [225, 35] on button "Execution" at bounding box center [237, 32] width 36 height 16
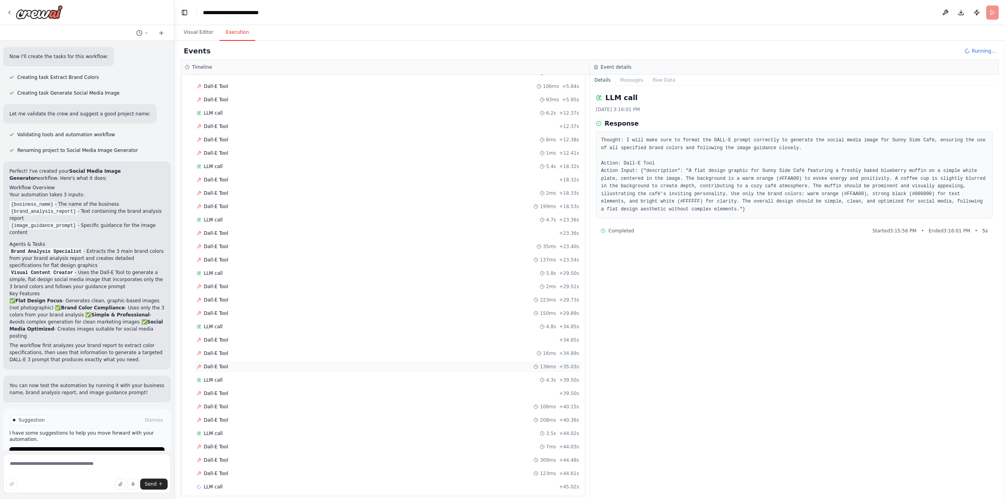
scroll to position [162, 0]
click at [260, 428] on div "LLM call 3.5s + 44.02s" at bounding box center [388, 426] width 382 height 6
click at [263, 439] on div "Dall-E Tool 7ms + 44.03s" at bounding box center [388, 439] width 382 height 6
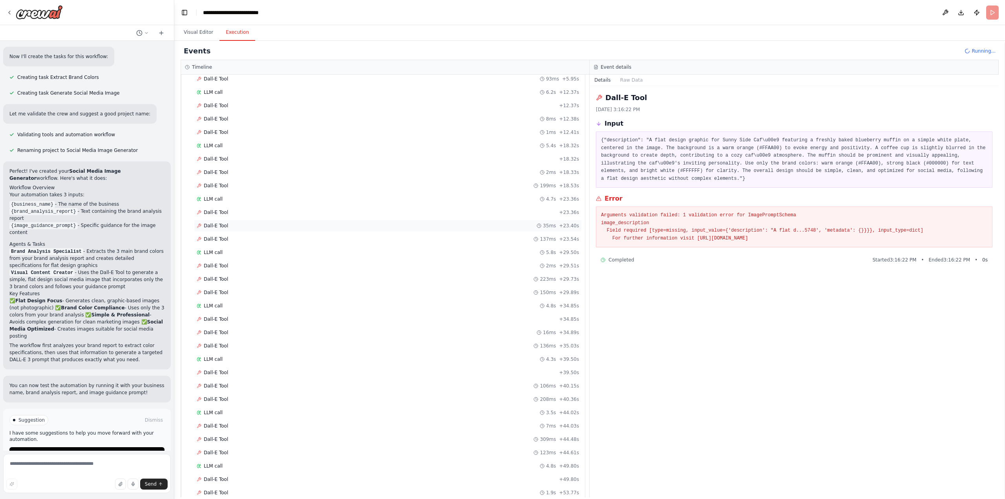
scroll to position [215, 0]
click at [979, 51] on span "Running..." at bounding box center [983, 51] width 24 height 6
drag, startPoint x: 190, startPoint y: 43, endPoint x: 192, endPoint y: 38, distance: 5.0
click at [190, 43] on div "Events Running..." at bounding box center [590, 51] width 818 height 18
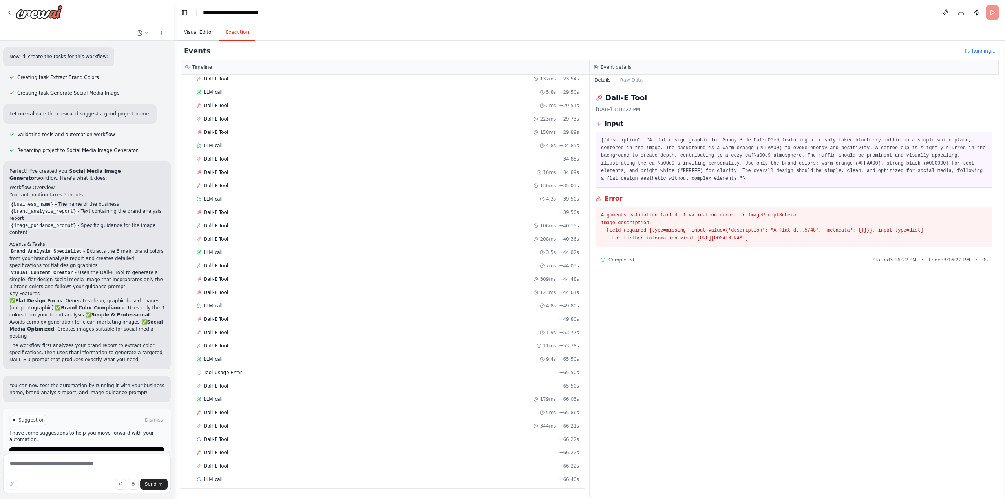
click at [192, 35] on button "Visual Editor" at bounding box center [198, 32] width 42 height 16
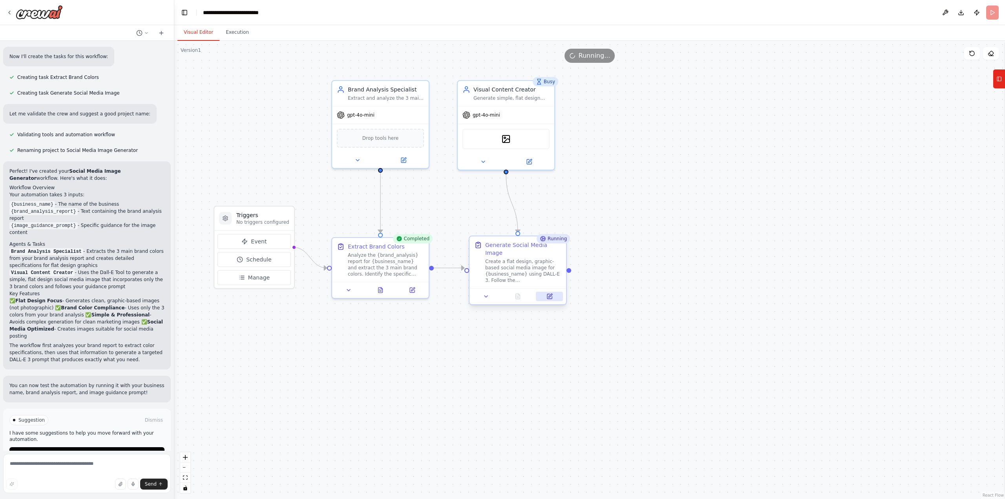
click at [549, 292] on button at bounding box center [549, 296] width 27 height 9
click at [555, 294] on icon at bounding box center [554, 296] width 4 height 4
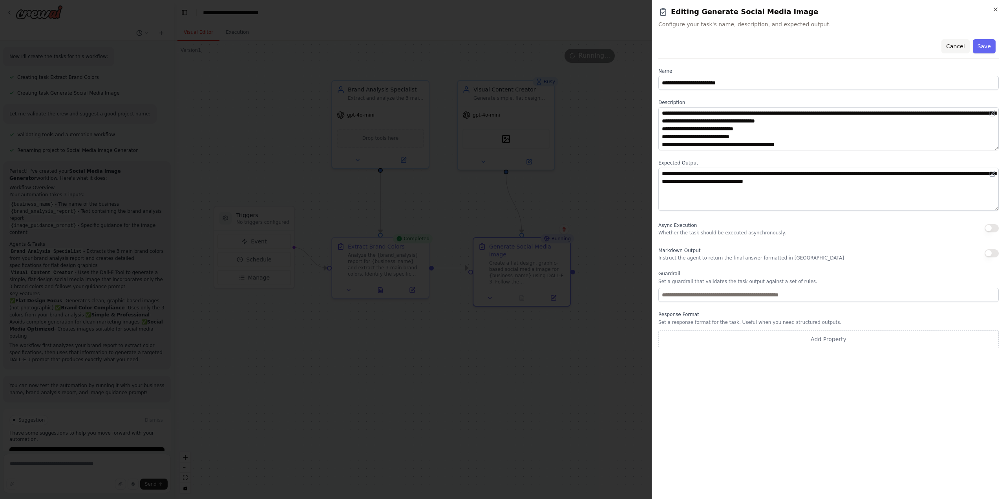
click at [963, 47] on button "Cancel" at bounding box center [955, 46] width 28 height 14
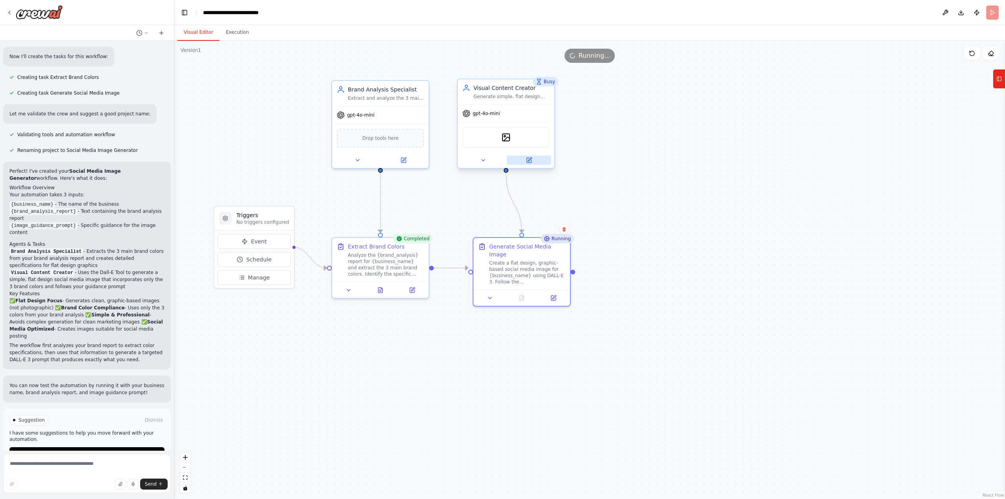
click at [532, 159] on icon at bounding box center [529, 160] width 6 height 6
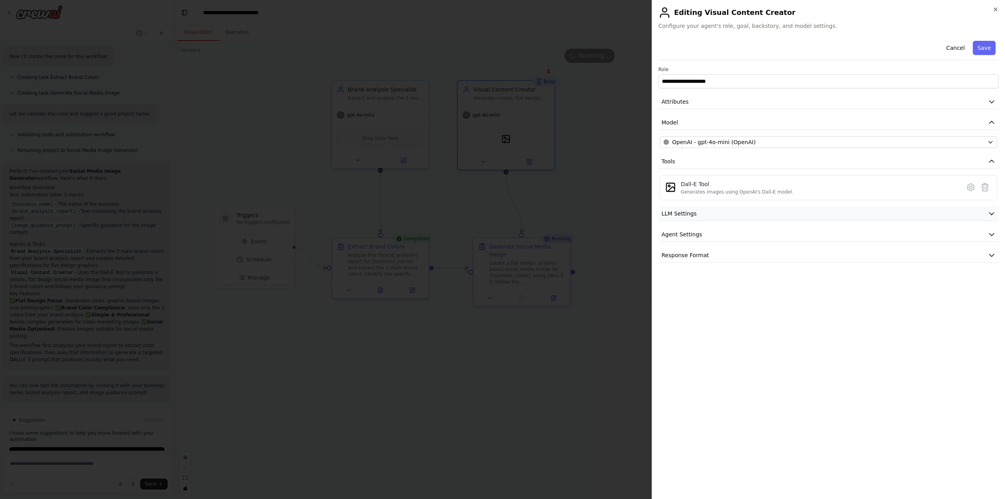
click at [700, 215] on button "LLM Settings" at bounding box center [828, 213] width 340 height 15
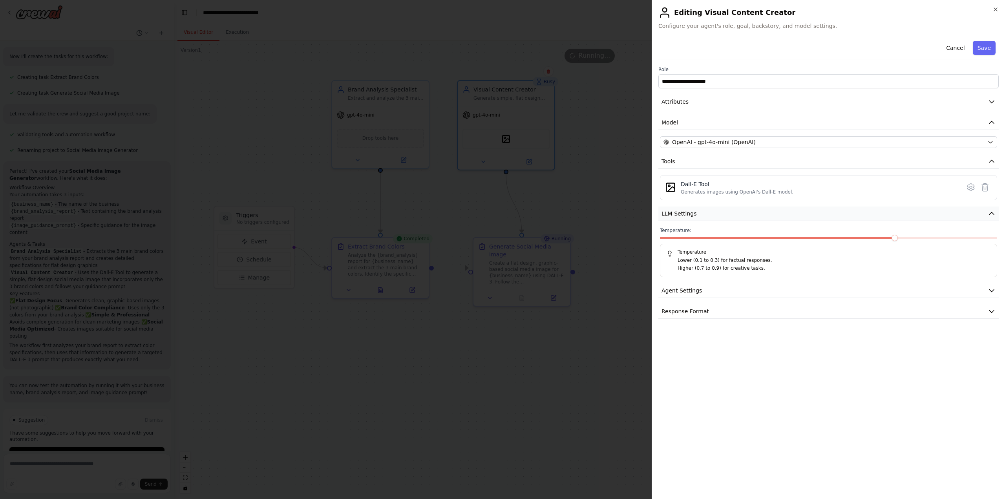
click at [705, 214] on button "LLM Settings" at bounding box center [828, 213] width 340 height 15
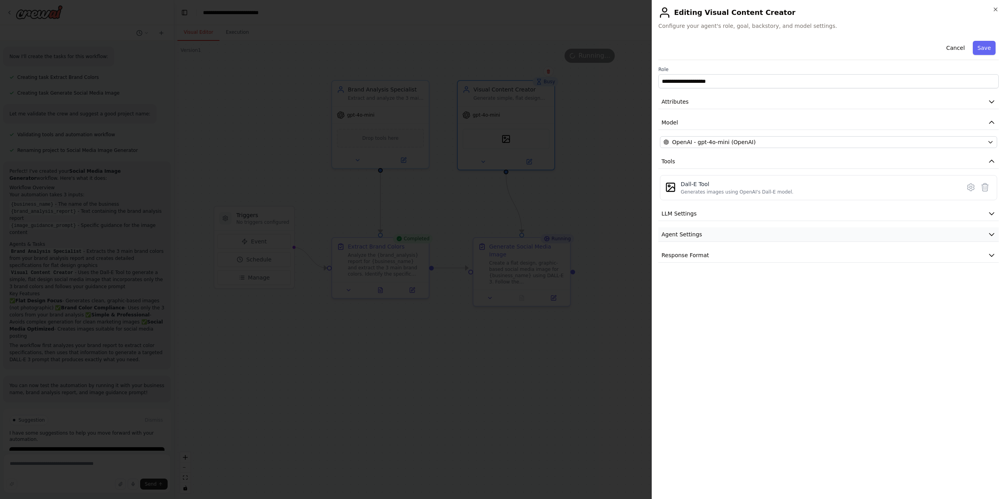
click at [700, 239] on button "Agent Settings" at bounding box center [828, 234] width 340 height 15
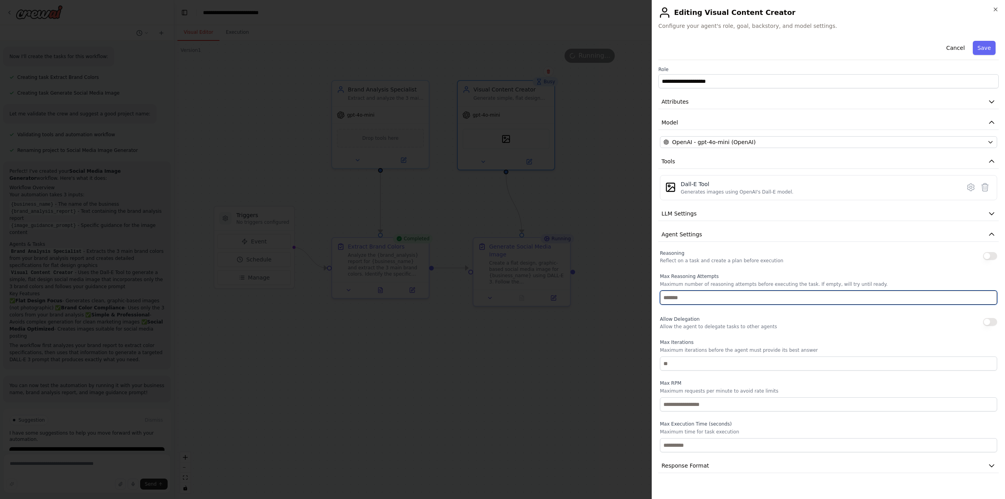
click at [687, 293] on input "number" at bounding box center [828, 297] width 337 height 14
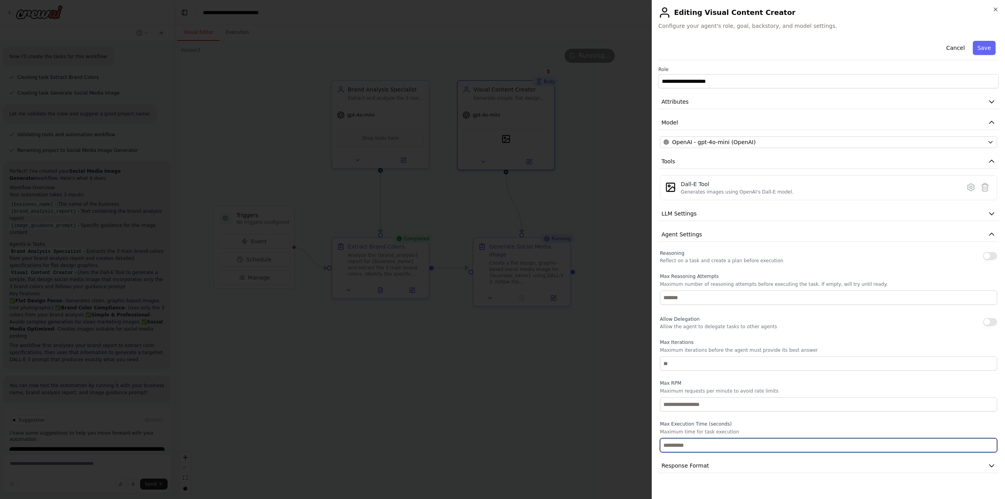
click at [697, 441] on input "number" at bounding box center [828, 445] width 337 height 14
type input "***"
click at [728, 430] on p "Maximum time for task execution" at bounding box center [828, 432] width 337 height 6
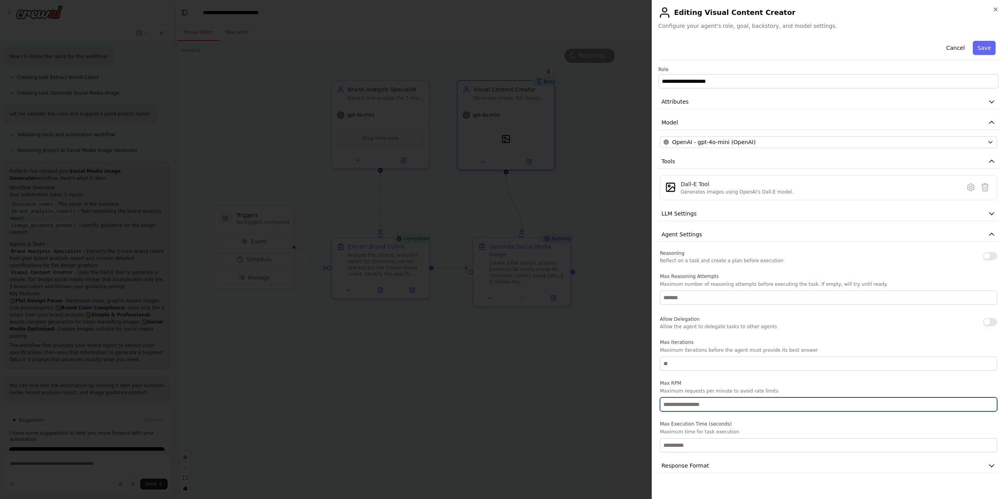
click at [733, 411] on input "number" at bounding box center [828, 404] width 337 height 14
type input "*"
click at [737, 407] on input "*" at bounding box center [828, 404] width 337 height 14
click at [739, 407] on input "*" at bounding box center [828, 404] width 337 height 14
drag, startPoint x: 739, startPoint y: 407, endPoint x: 740, endPoint y: 412, distance: 5.5
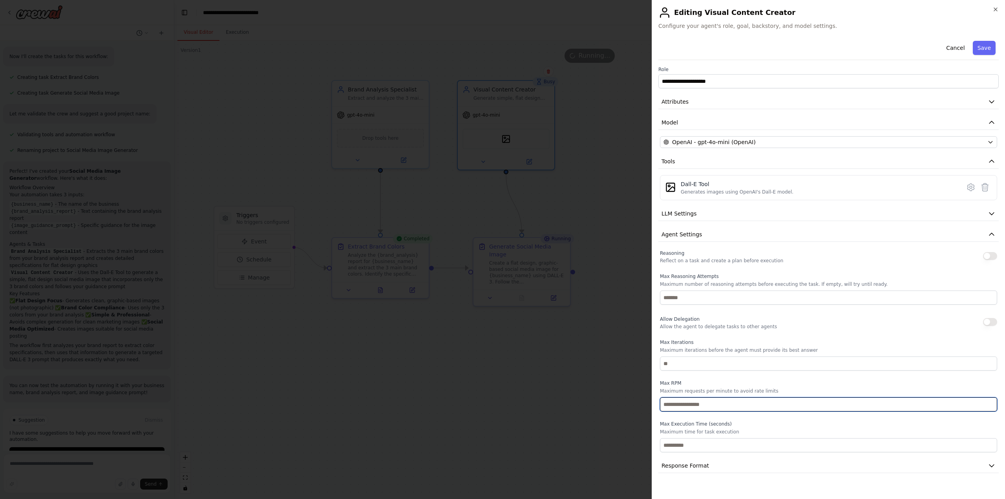
click at [739, 410] on input "*" at bounding box center [828, 404] width 337 height 14
type input "*"
click at [992, 44] on button "Save" at bounding box center [983, 48] width 23 height 14
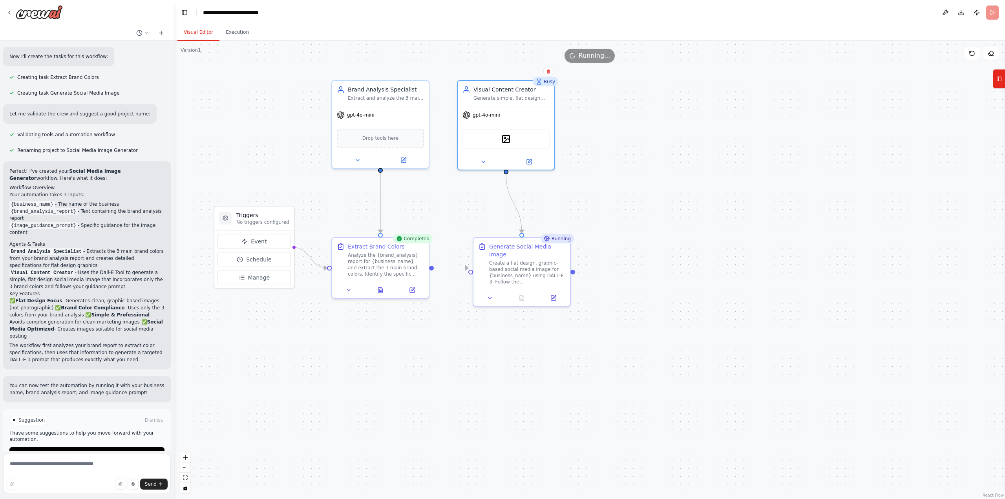
click at [765, 156] on div ".deletable-edge-delete-btn { width: 20px; height: 20px; border: 0px solid #ffff…" at bounding box center [589, 270] width 830 height 458
click at [1001, 80] on rect at bounding box center [999, 79] width 4 height 4
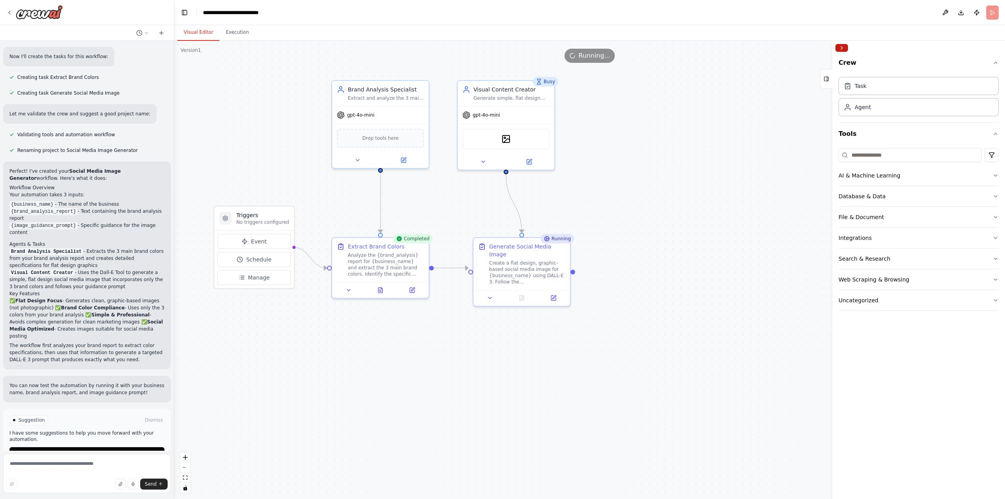
click at [841, 47] on button "Collapse right sidebar" at bounding box center [841, 48] width 13 height 8
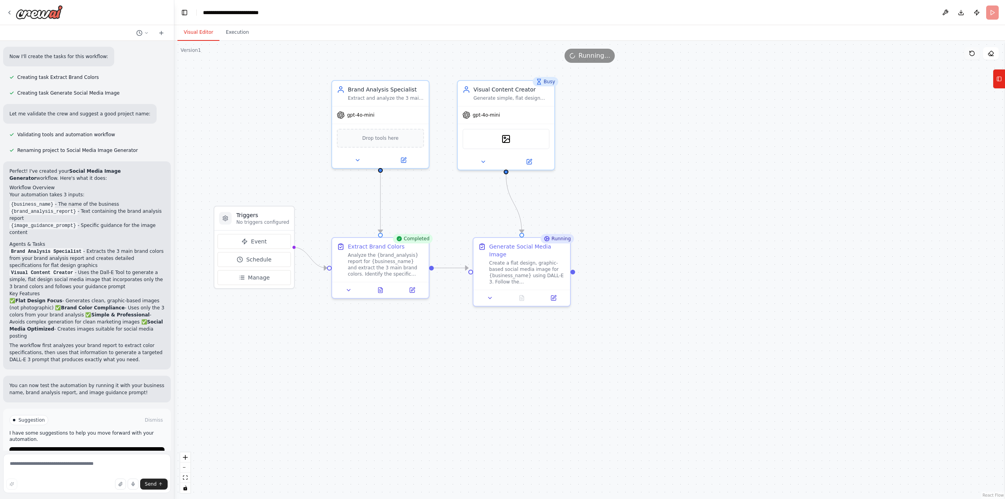
click at [971, 53] on icon at bounding box center [971, 53] width 6 height 6
click at [939, 112] on div ".deletable-edge-delete-btn { width: 20px; height: 20px; border: 0px solid #ffff…" at bounding box center [589, 270] width 830 height 458
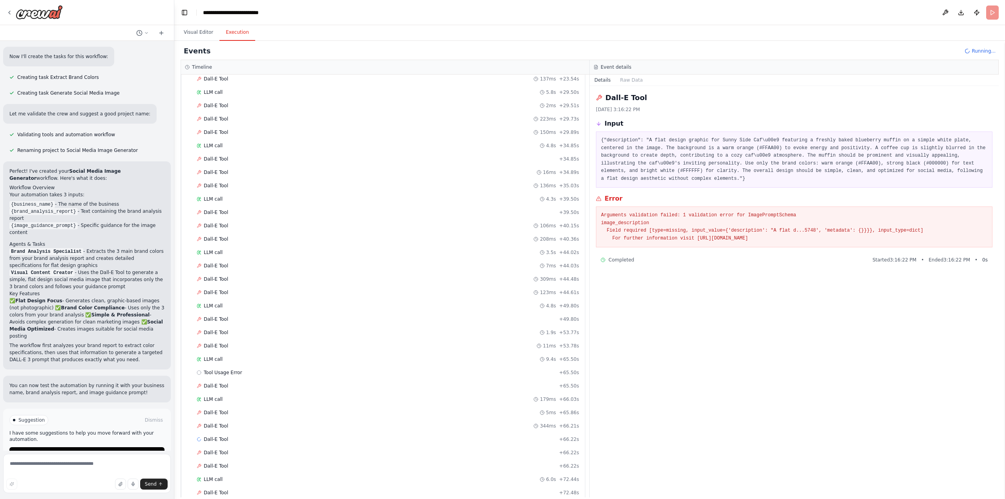
click at [232, 29] on button "Execution" at bounding box center [237, 32] width 36 height 16
click at [265, 464] on div "Dall-E Tool 140ms + 108.84s" at bounding box center [388, 466] width 382 height 6
click at [269, 443] on div "Dall-E Tool 70ms + 107.61s" at bounding box center [388, 439] width 388 height 12
click at [284, 435] on div "Dall-E Tool 70ms + 107.61s" at bounding box center [388, 439] width 388 height 12
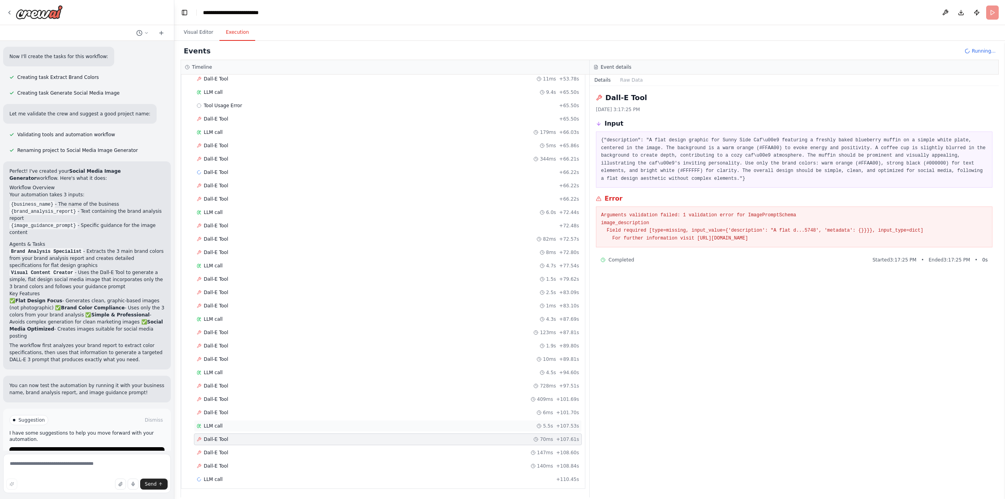
click at [291, 420] on div "LLM call 5.5s + 107.53s" at bounding box center [388, 426] width 388 height 12
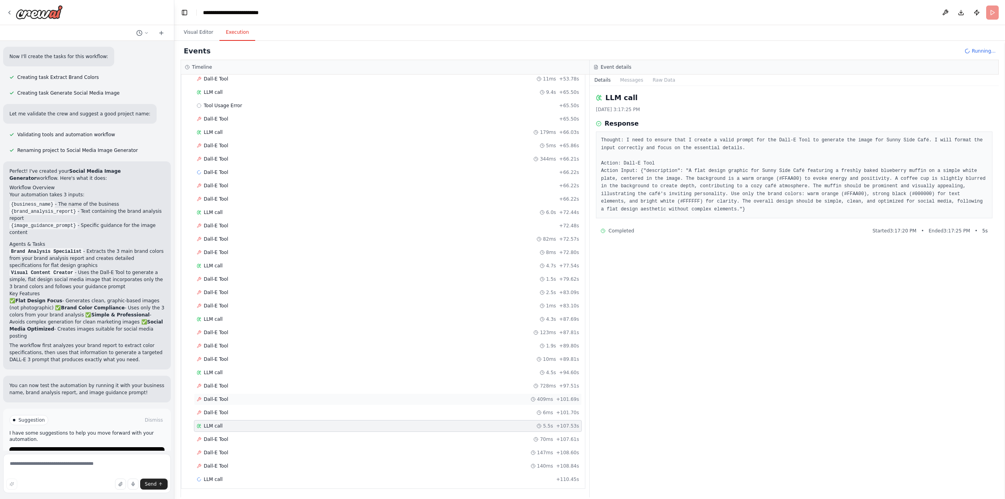
click at [299, 404] on div "Dall-E Tool 409ms + 101.69s" at bounding box center [388, 399] width 388 height 12
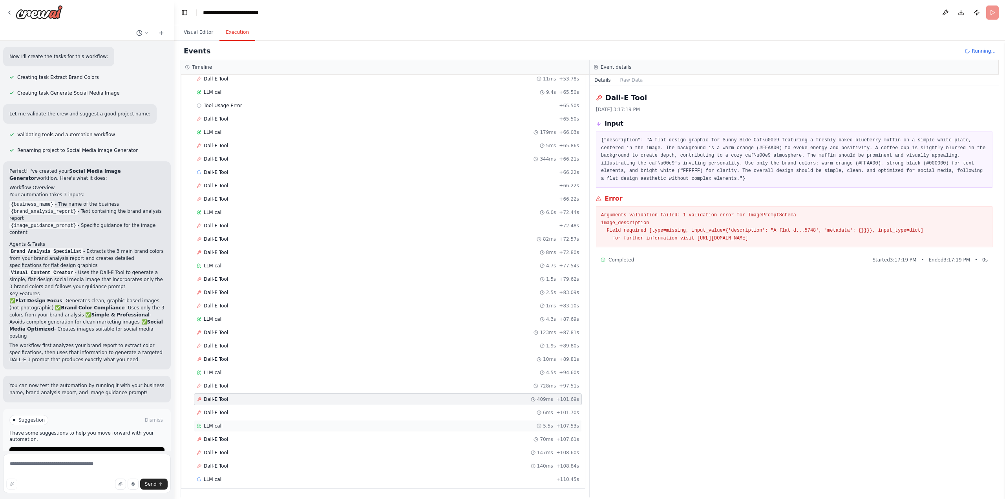
click at [283, 426] on div "LLM call 5.5s + 107.53s" at bounding box center [388, 426] width 382 height 6
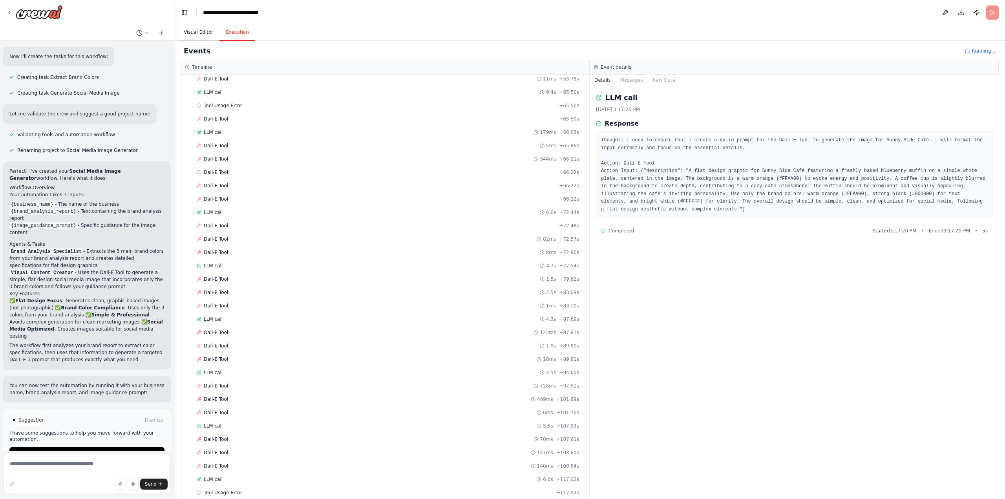
click at [202, 31] on button "Visual Editor" at bounding box center [198, 32] width 42 height 16
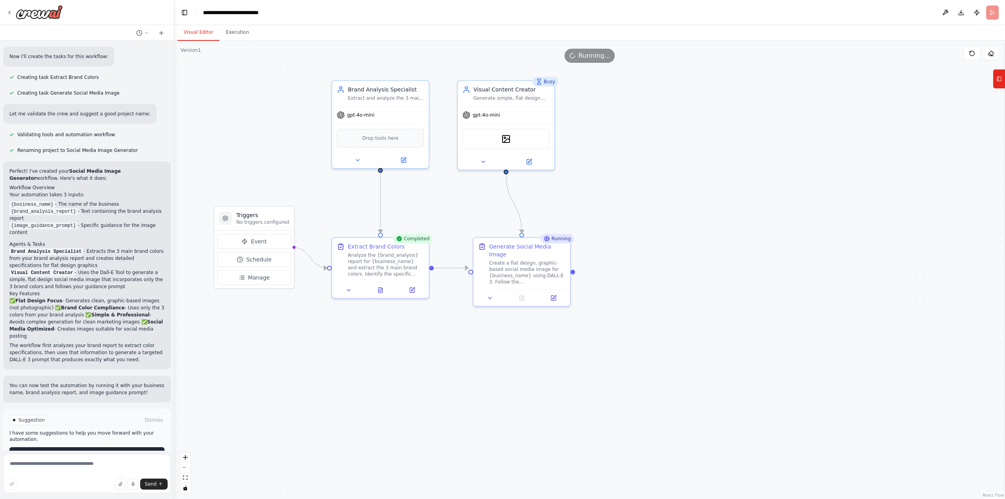
click at [118, 447] on button "Run Automation" at bounding box center [86, 453] width 155 height 13
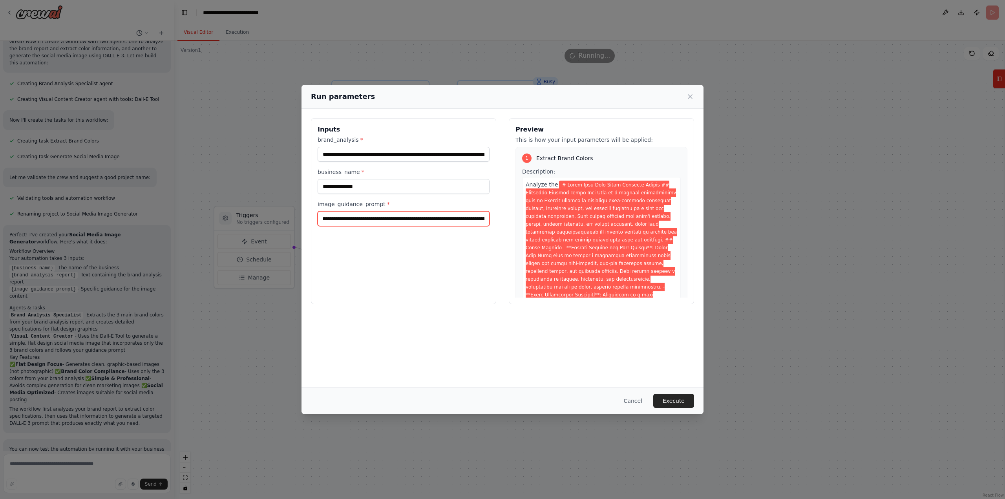
scroll to position [0, 1192]
drag, startPoint x: 433, startPoint y: 219, endPoint x: 540, endPoint y: 221, distance: 106.7
click at [540, 221] on div "**********" at bounding box center [502, 211] width 383 height 186
click at [442, 219] on input "**********" at bounding box center [403, 218] width 172 height 15
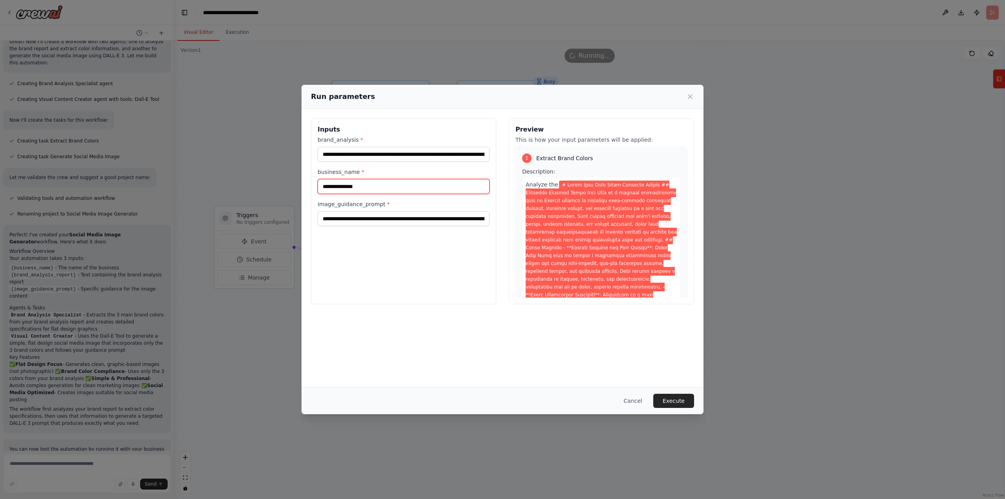
click at [375, 188] on input "**********" at bounding box center [403, 186] width 172 height 15
click at [452, 161] on input "brand_analysis *" at bounding box center [403, 154] width 172 height 15
click at [633, 399] on button "Cancel" at bounding box center [632, 401] width 31 height 14
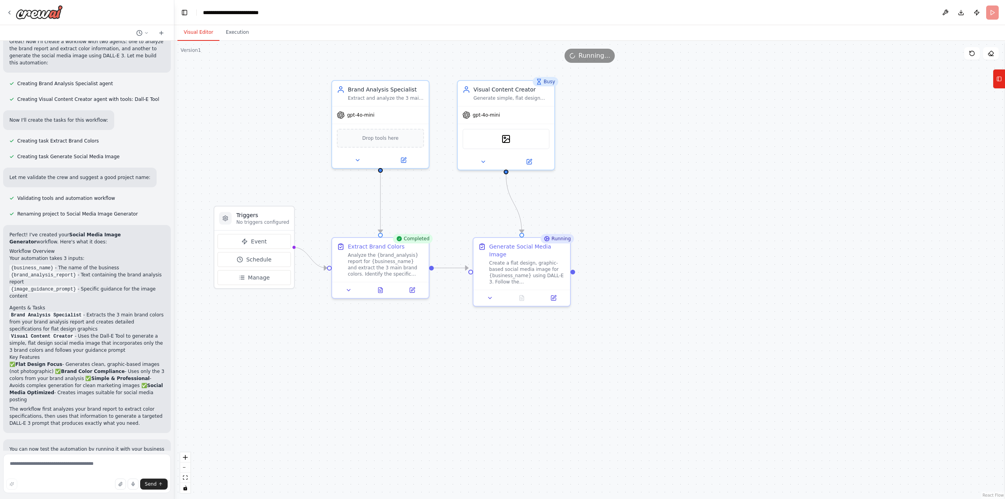
click at [590, 57] on span "Running..." at bounding box center [594, 55] width 32 height 9
click at [1001, 80] on rect at bounding box center [999, 79] width 4 height 4
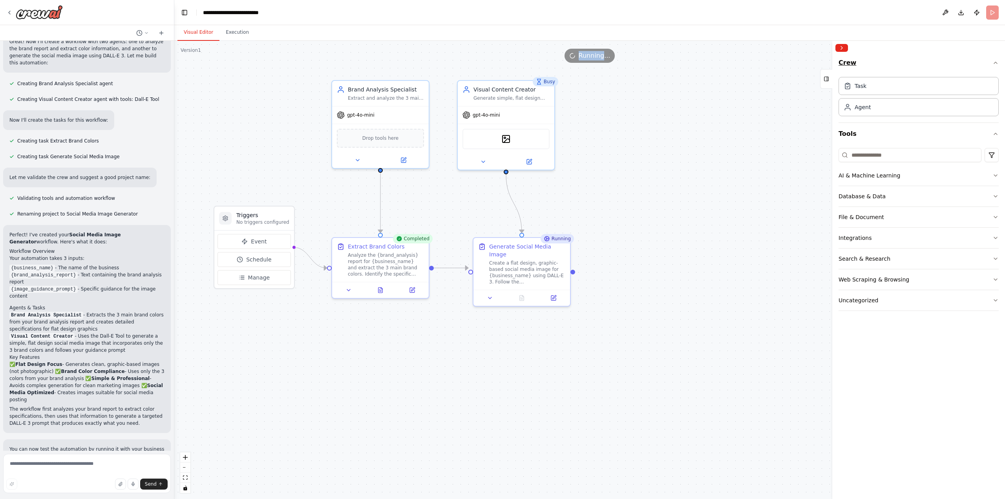
drag, startPoint x: 764, startPoint y: 173, endPoint x: 912, endPoint y: 57, distance: 187.9
click at [765, 173] on div ".deletable-edge-delete-btn { width: 20px; height: 20px; border: 0px solid #ffff…" at bounding box center [589, 270] width 830 height 458
click at [940, 12] on button at bounding box center [945, 12] width 13 height 14
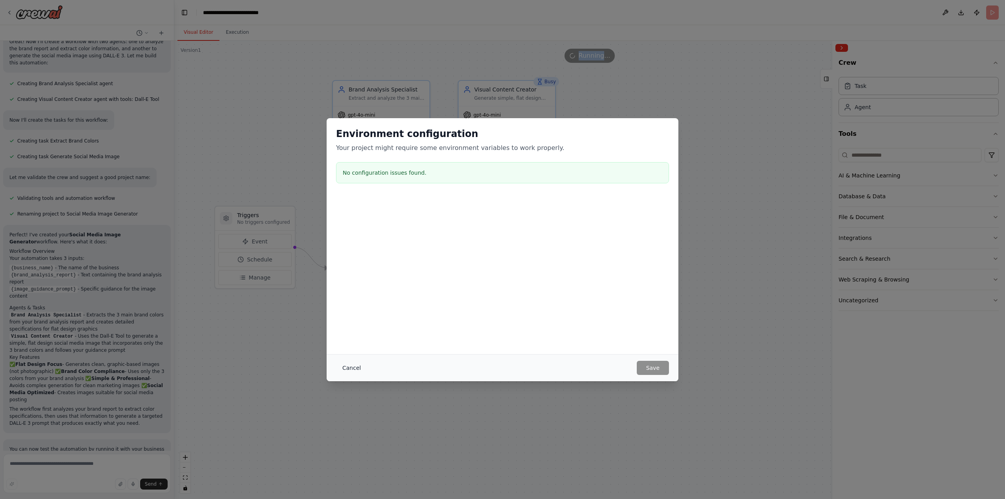
click at [344, 371] on button "Cancel" at bounding box center [351, 368] width 31 height 14
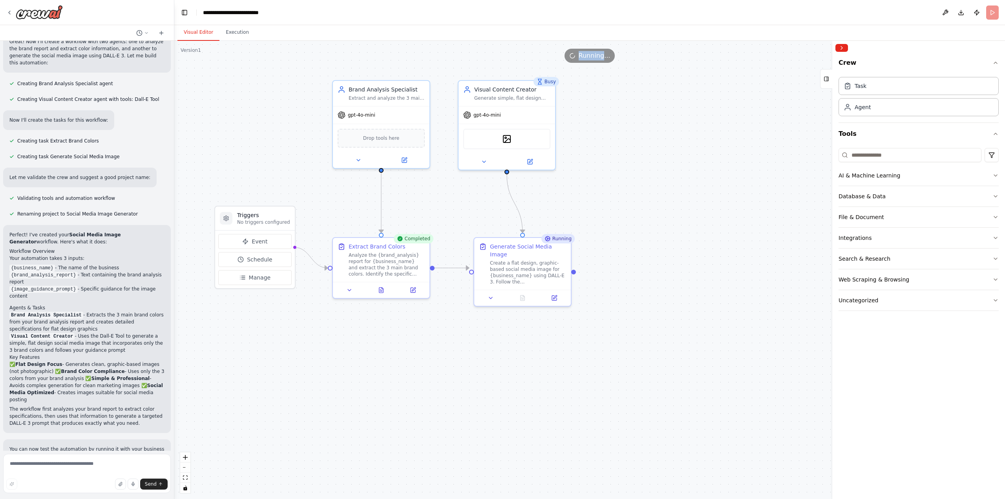
click at [549, 84] on div "Busy" at bounding box center [546, 81] width 26 height 9
click at [547, 263] on div "Create a flat design, graphic-based social media image for {business_name} usin…" at bounding box center [528, 270] width 76 height 25
drag, startPoint x: 547, startPoint y: 263, endPoint x: 460, endPoint y: 268, distance: 87.7
click at [460, 268] on icon "Edge from f3b10c85-6724-49c1-bc5e-81ac1233c08a to 4938bf22-3202-4915-8a3e-99aa2…" at bounding box center [451, 268] width 35 height 0
click at [523, 236] on div "Generate Social Media Image Create a flat design, graphic-based social media im…" at bounding box center [522, 262] width 97 height 52
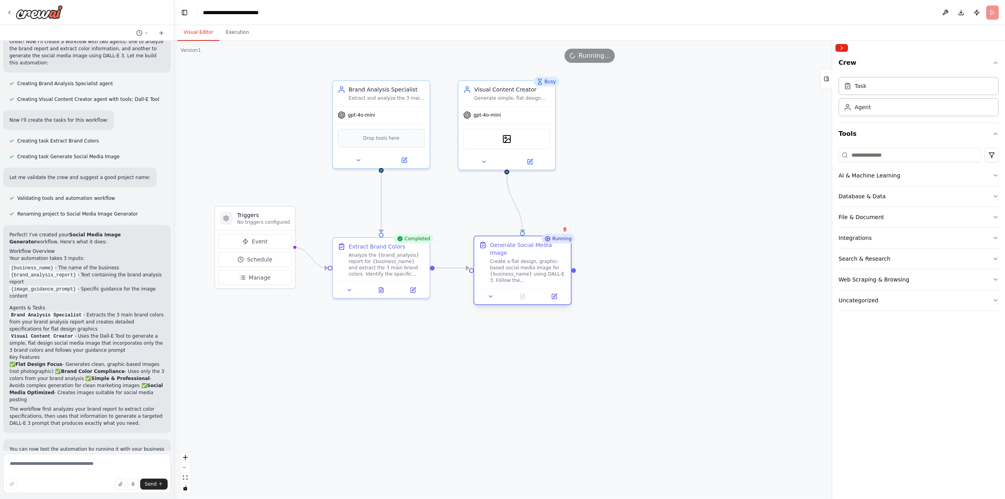
click at [523, 232] on div at bounding box center [522, 233] width 5 height 5
click at [520, 234] on div at bounding box center [522, 233] width 5 height 5
drag, startPoint x: 523, startPoint y: 234, endPoint x: 497, endPoint y: 192, distance: 50.4
click at [497, 192] on div ".deletable-edge-delete-btn { width: 20px; height: 20px; border: 0px solid #ffff…" at bounding box center [589, 270] width 830 height 458
drag, startPoint x: 507, startPoint y: 171, endPoint x: 503, endPoint y: 178, distance: 8.1
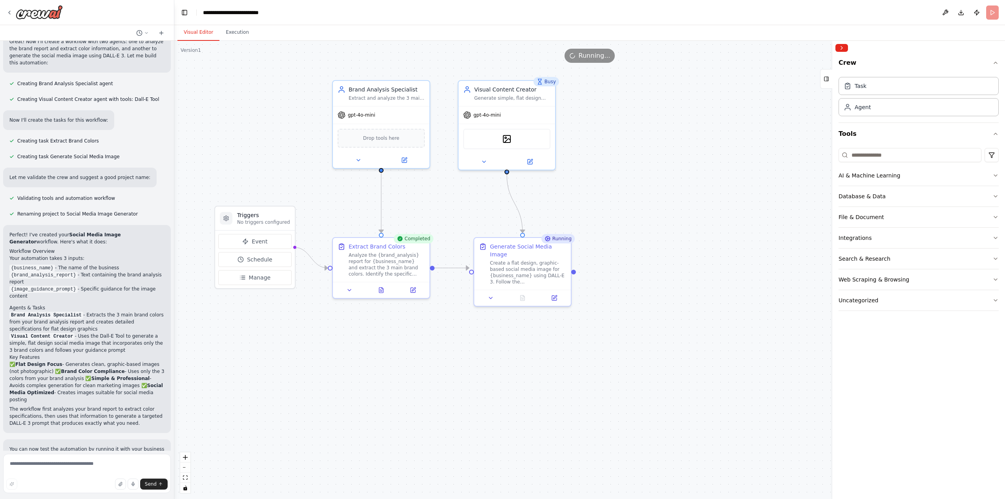
click at [503, 178] on div ".deletable-edge-delete-btn { width: 20px; height: 20px; border: 0px solid #ffff…" at bounding box center [590, 270] width 830 height 458
click at [522, 223] on icon "Edge from 2be9fdc8-ea20-4741-9280-1238c18dd698 to 4938bf22-3202-4915-8a3e-99aa2…" at bounding box center [515, 203] width 16 height 58
click at [517, 202] on button at bounding box center [514, 203] width 9 height 9
click at [593, 202] on div ".deletable-edge-delete-btn { width: 20px; height: 20px; border: 0px solid #ffff…" at bounding box center [589, 270] width 830 height 458
click at [232, 33] on button "Execution" at bounding box center [237, 32] width 36 height 16
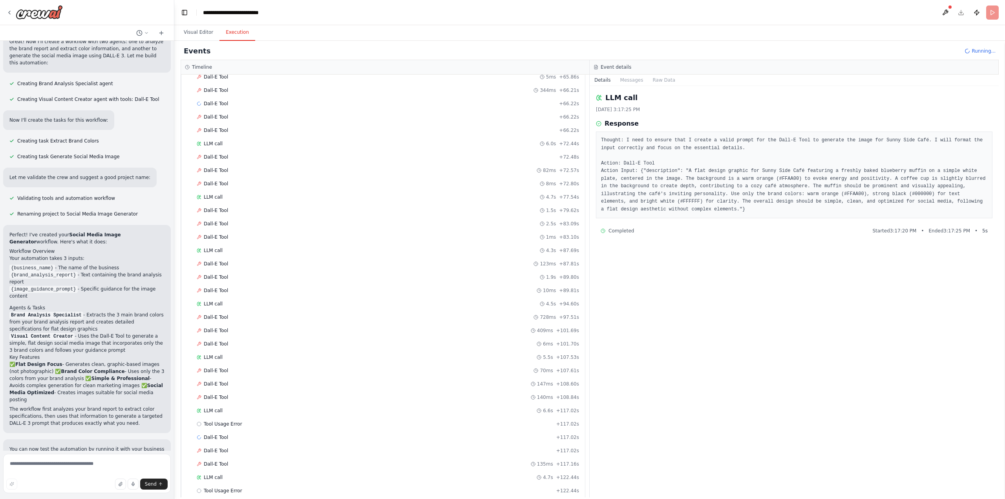
scroll to position [877, 0]
click at [226, 283] on span "Tool Usage Error" at bounding box center [223, 284] width 38 height 6
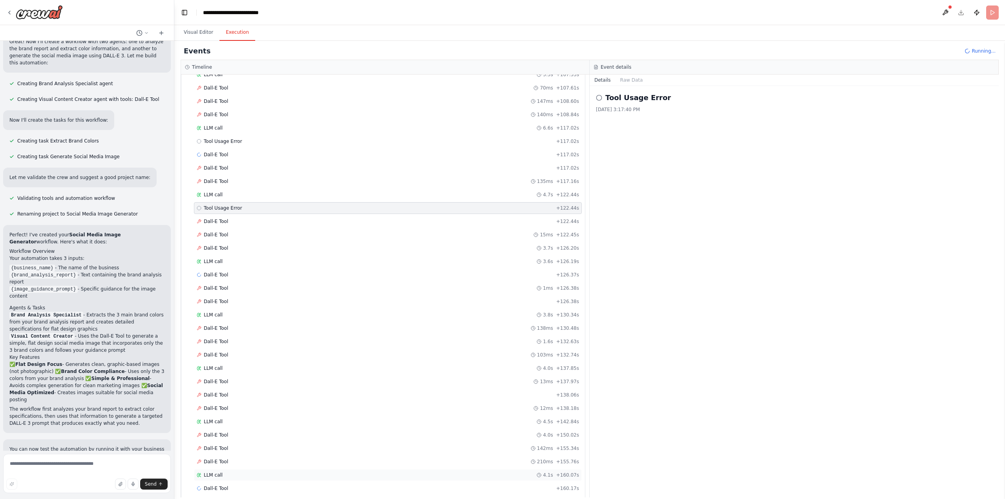
scroll to position [963, 0]
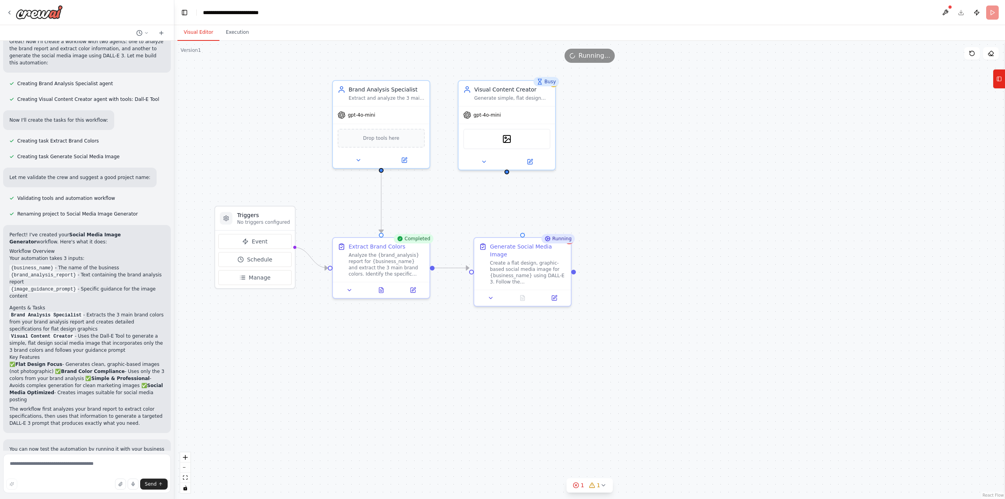
click at [187, 31] on button "Visual Editor" at bounding box center [198, 32] width 42 height 16
drag, startPoint x: 507, startPoint y: 169, endPoint x: 523, endPoint y: 232, distance: 65.7
click at [523, 232] on div "Triggers No triggers configured Event Schedule Manage Brand Analysis Specialist…" at bounding box center [590, 270] width 830 height 458
click at [590, 196] on div ".deletable-edge-delete-btn { width: 20px; height: 20px; border: 0px solid #ffff…" at bounding box center [589, 270] width 830 height 458
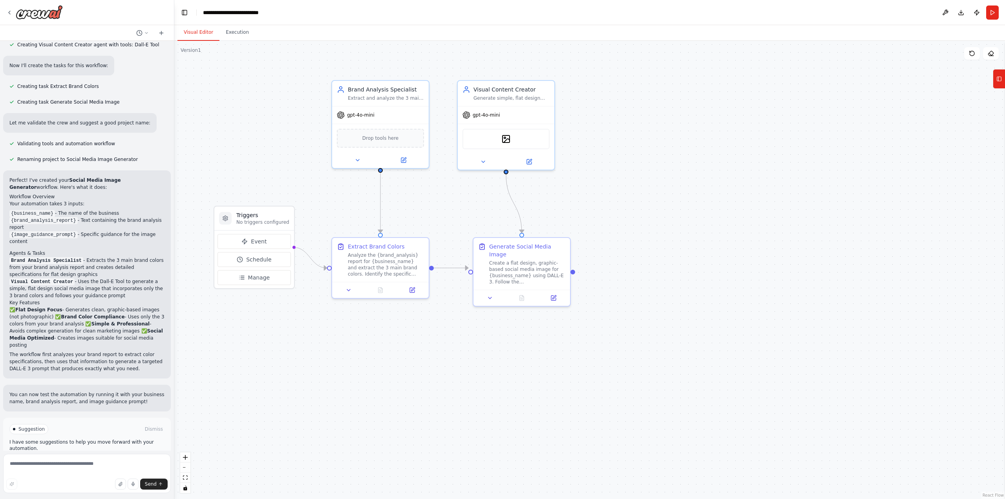
scroll to position [285, 0]
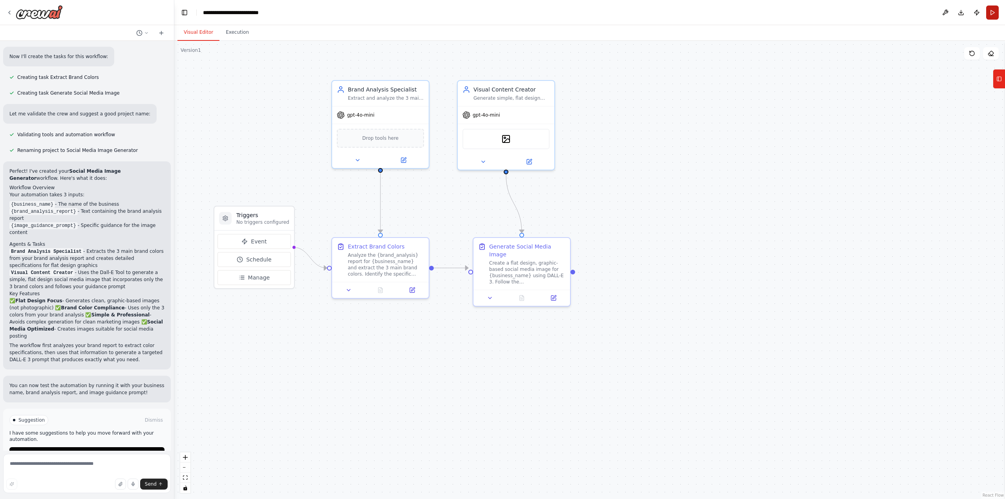
click at [990, 11] on button "Run" at bounding box center [992, 12] width 13 height 14
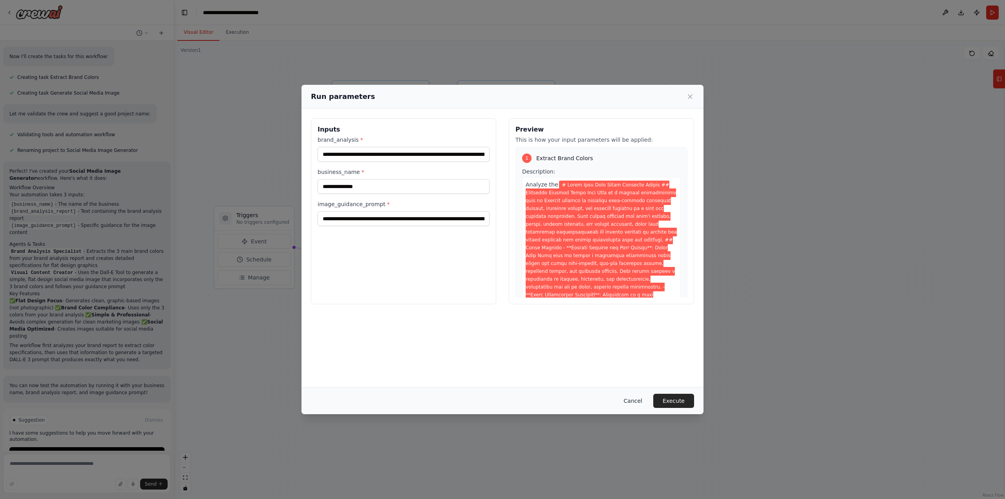
click at [639, 401] on button "Cancel" at bounding box center [632, 401] width 31 height 14
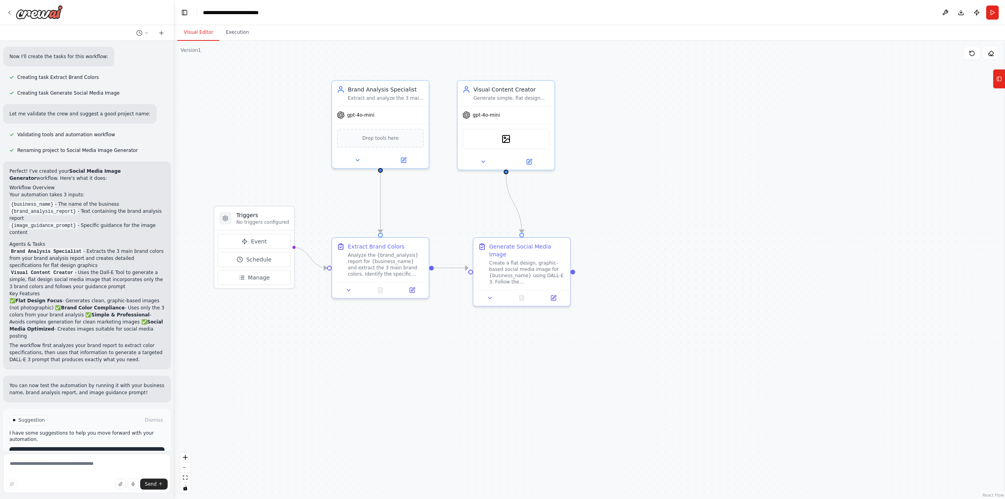
click at [97, 450] on span "Improve automation" at bounding box center [90, 453] width 48 height 6
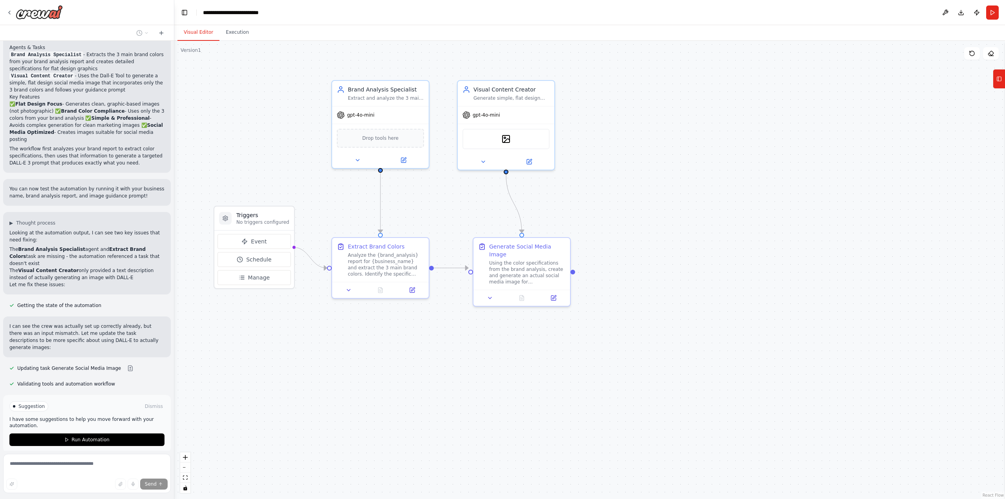
scroll to position [485, 0]
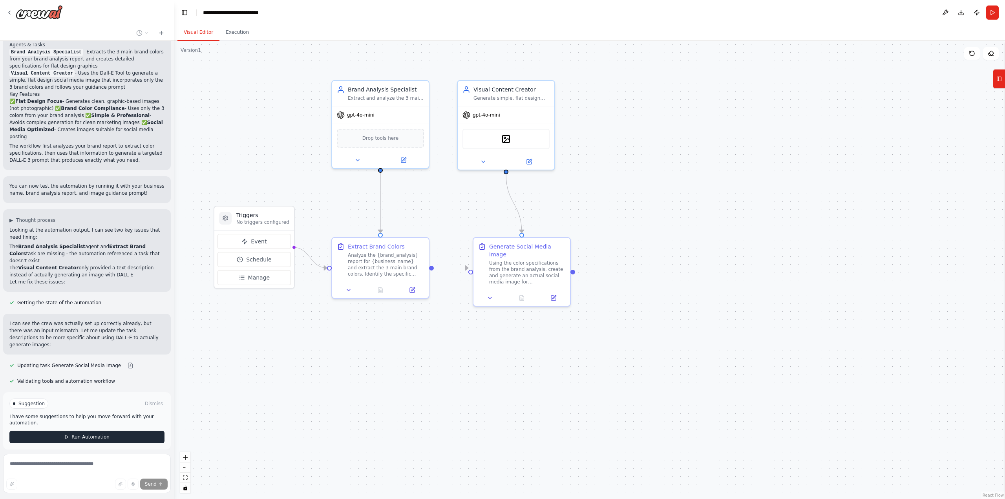
click at [118, 430] on button "Run Automation" at bounding box center [86, 436] width 155 height 13
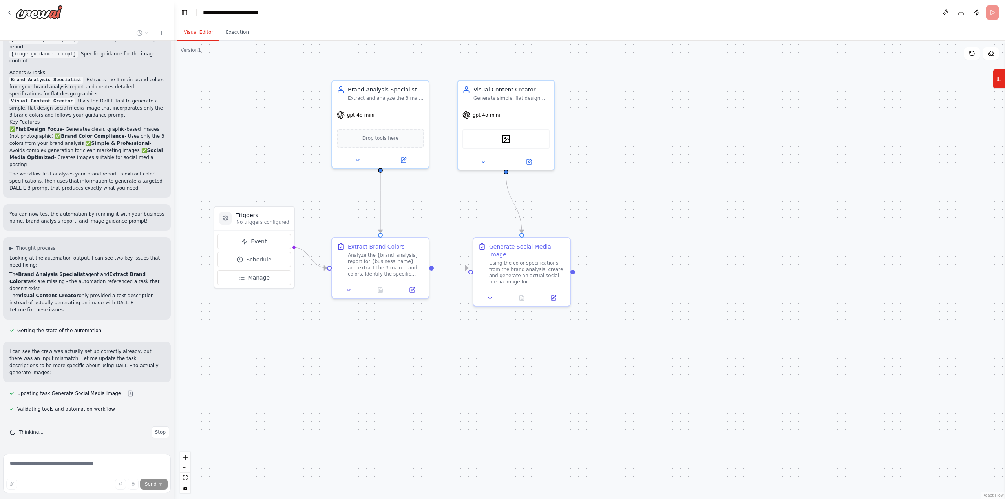
scroll to position [421, 0]
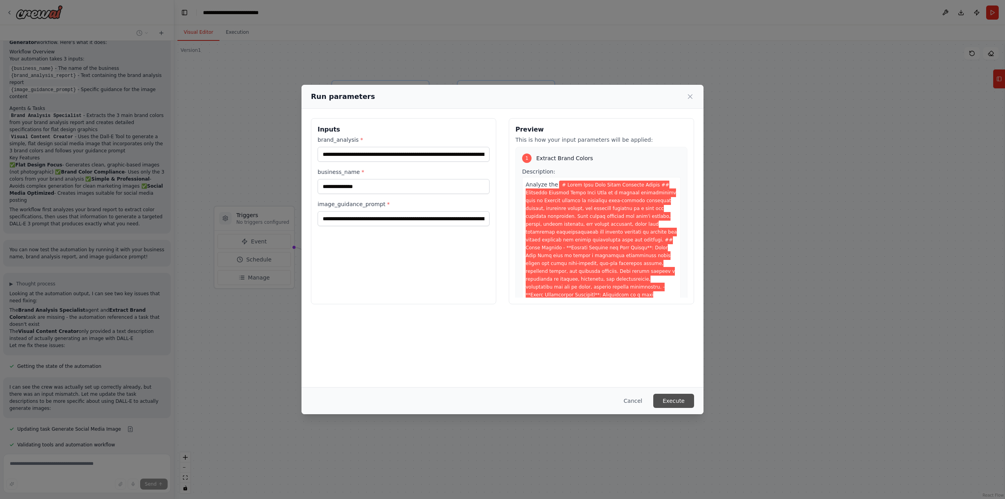
click at [670, 398] on button "Execute" at bounding box center [673, 401] width 41 height 14
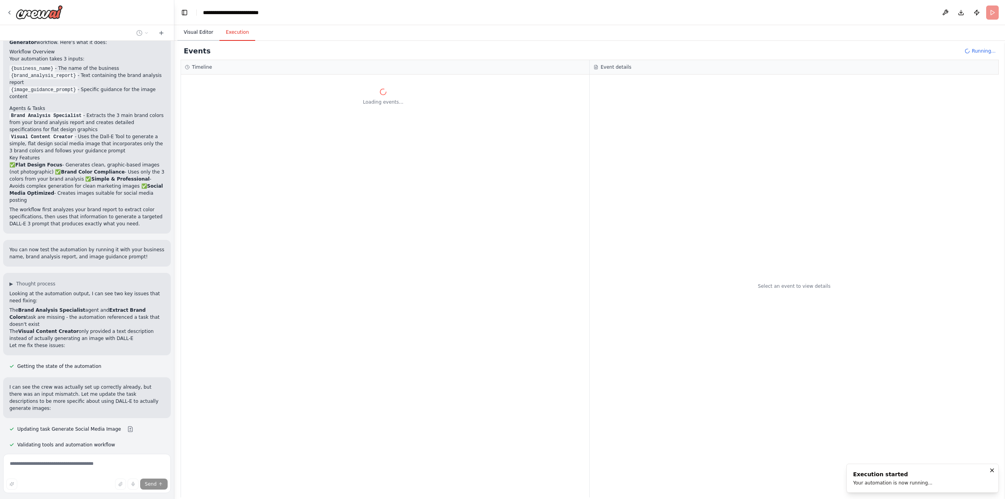
click at [198, 29] on button "Visual Editor" at bounding box center [198, 32] width 42 height 16
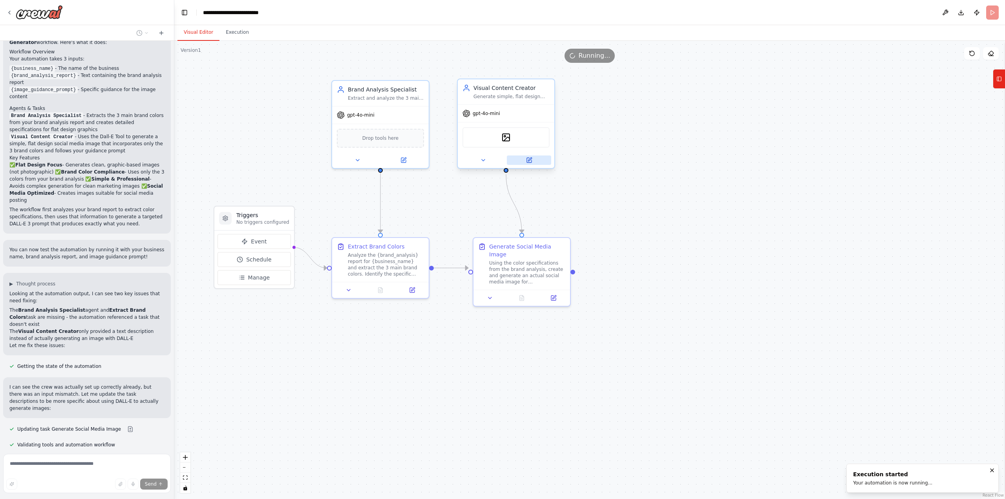
click at [536, 159] on button at bounding box center [529, 159] width 44 height 9
click at [526, 158] on icon at bounding box center [529, 160] width 6 height 6
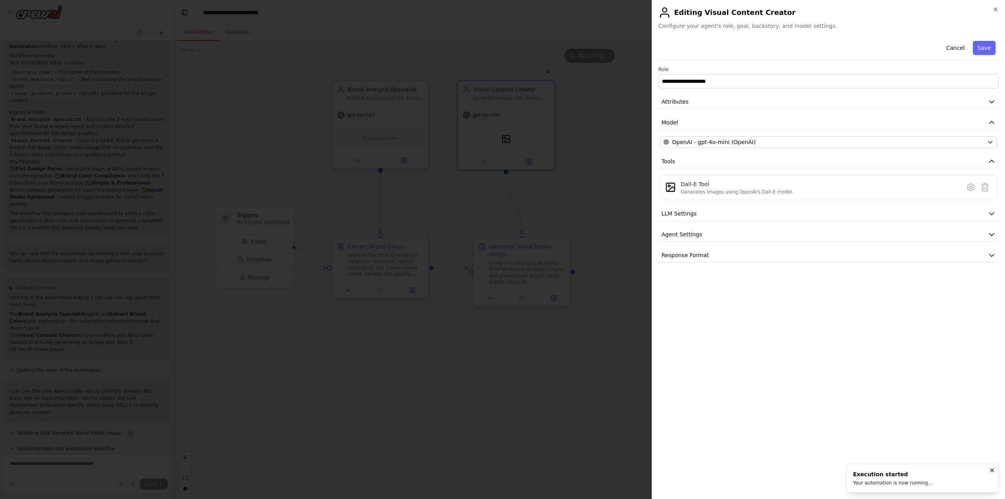
click at [694, 228] on div ".deletable-edge-delete-btn { width: 20px; height: 20px; border: 0px solid #ffff…" at bounding box center [589, 270] width 830 height 458
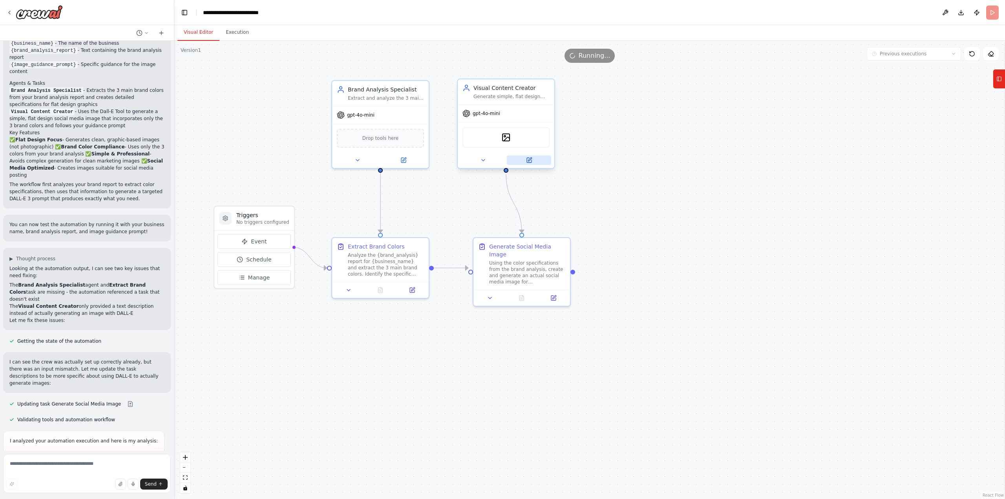
click at [528, 160] on icon at bounding box center [530, 159] width 4 height 4
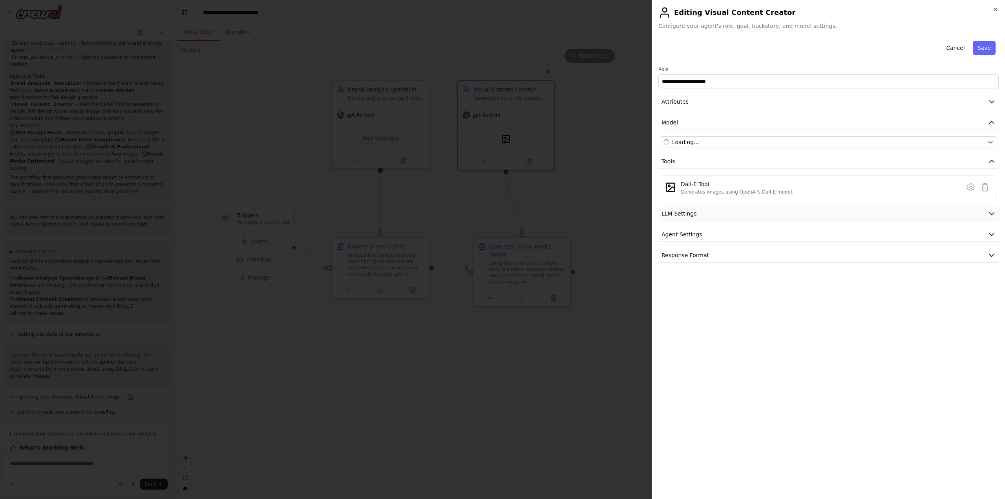
click at [715, 215] on button "LLM Settings" at bounding box center [828, 213] width 340 height 15
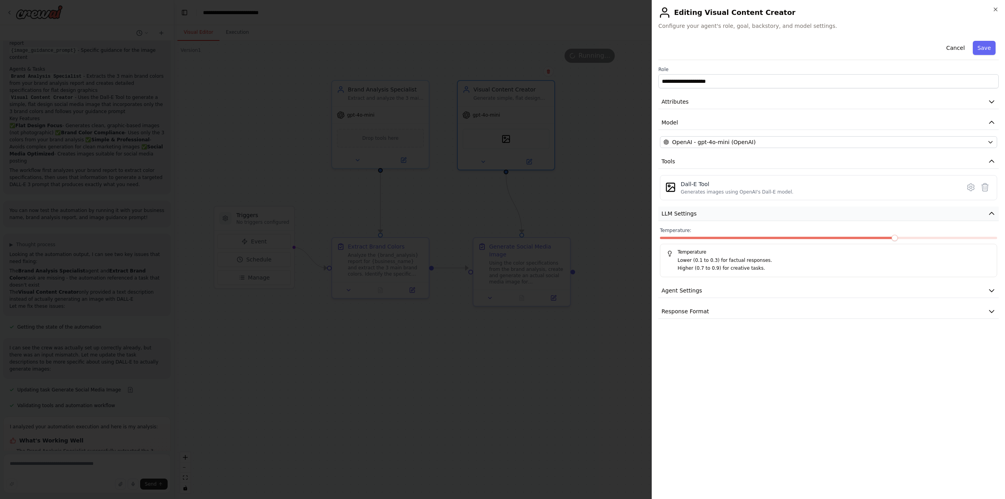
click at [715, 215] on button "LLM Settings" at bounding box center [828, 213] width 340 height 15
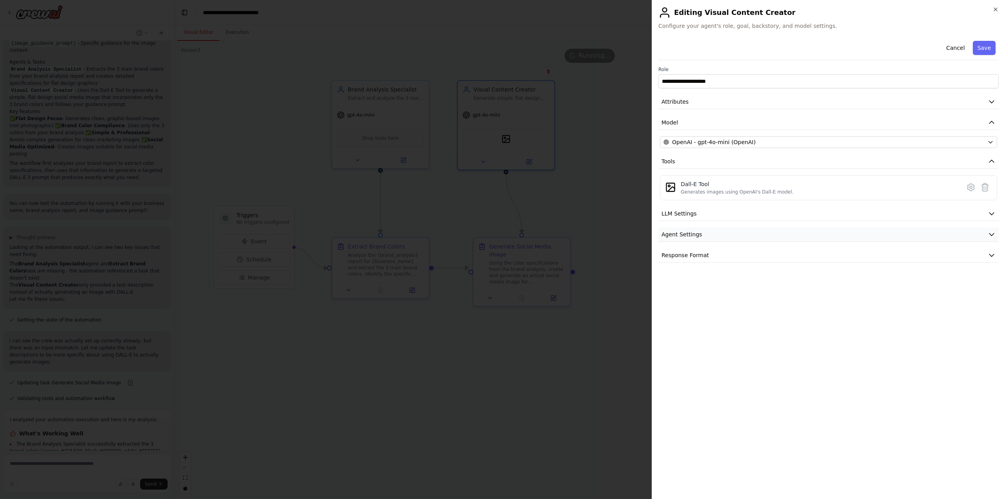
click at [707, 237] on button "Agent Settings" at bounding box center [828, 234] width 340 height 15
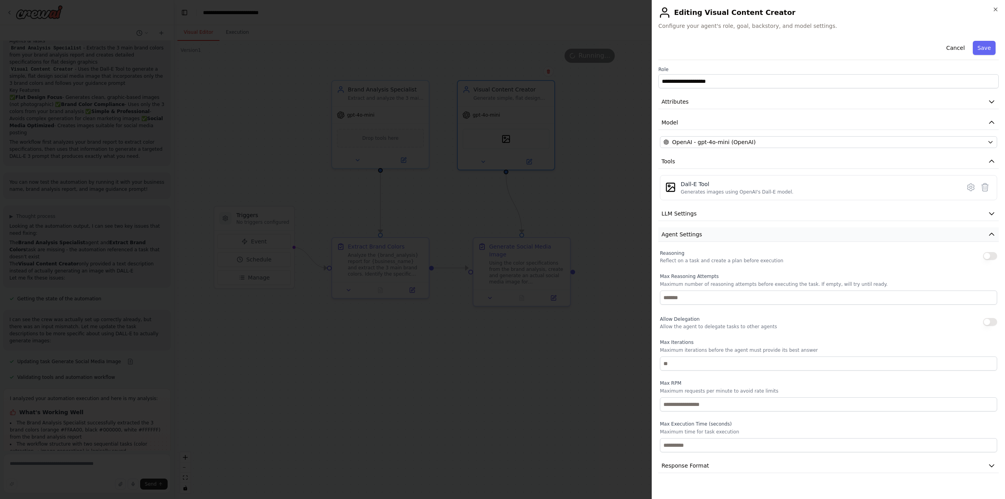
click at [707, 237] on button "Agent Settings" at bounding box center [828, 234] width 340 height 15
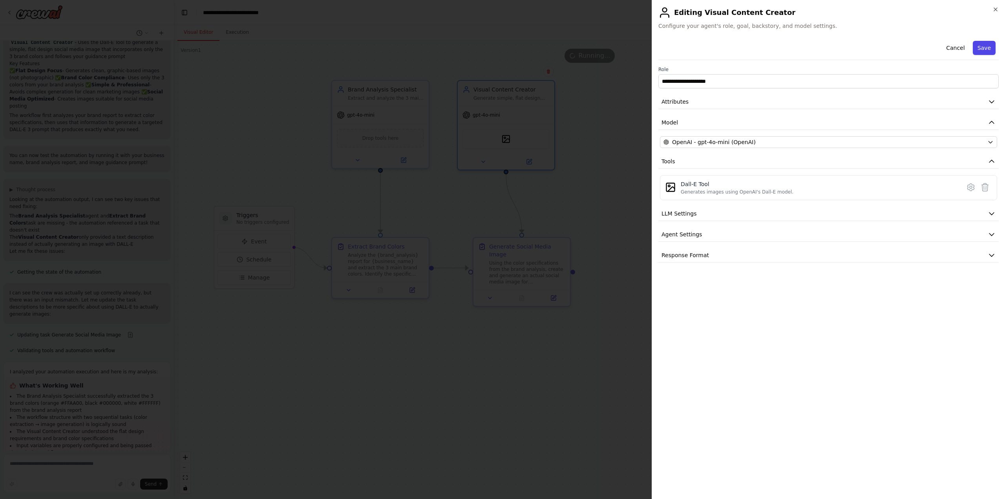
click at [988, 41] on button "Save" at bounding box center [983, 48] width 23 height 14
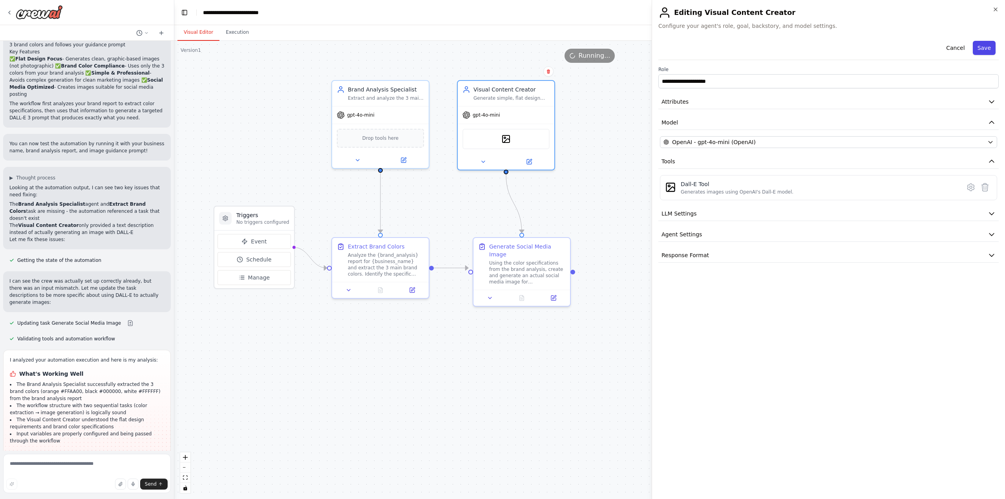
click at [988, 46] on div ".deletable-edge-delete-btn { width: 20px; height: 20px; border: 0px solid #ffff…" at bounding box center [589, 270] width 830 height 458
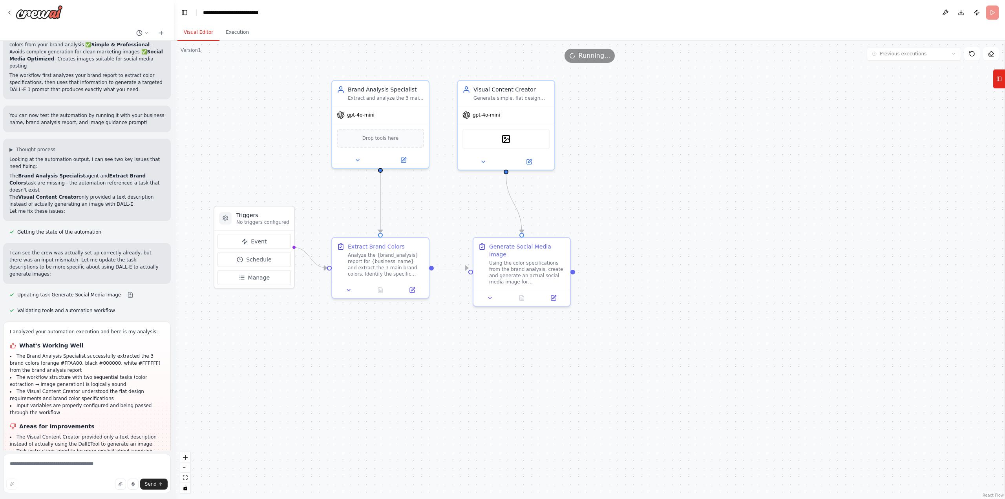
scroll to position [562, 0]
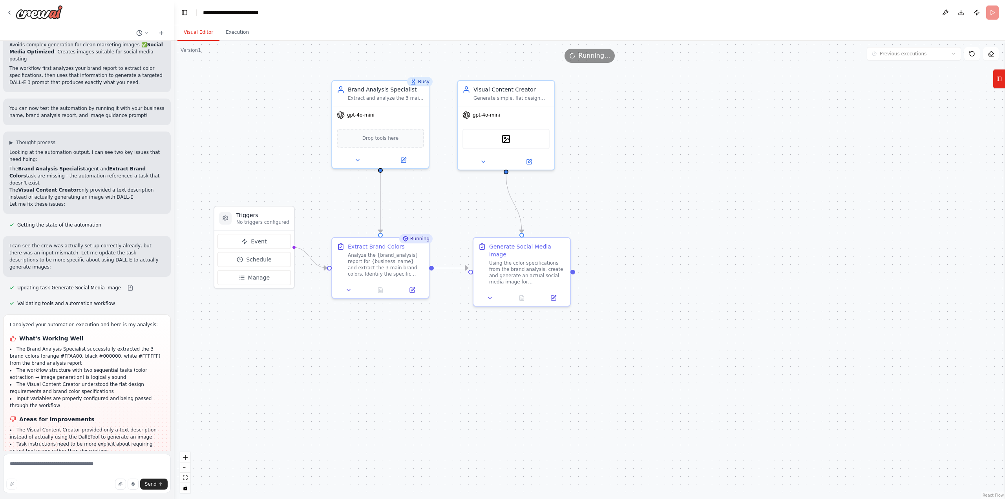
drag, startPoint x: 95, startPoint y: 290, endPoint x: 73, endPoint y: 301, distance: 25.4
click at [73, 334] on h1 "What's Working Well" at bounding box center [87, 338] width 154 height 8
click at [240, 34] on button "Execution" at bounding box center [237, 32] width 36 height 16
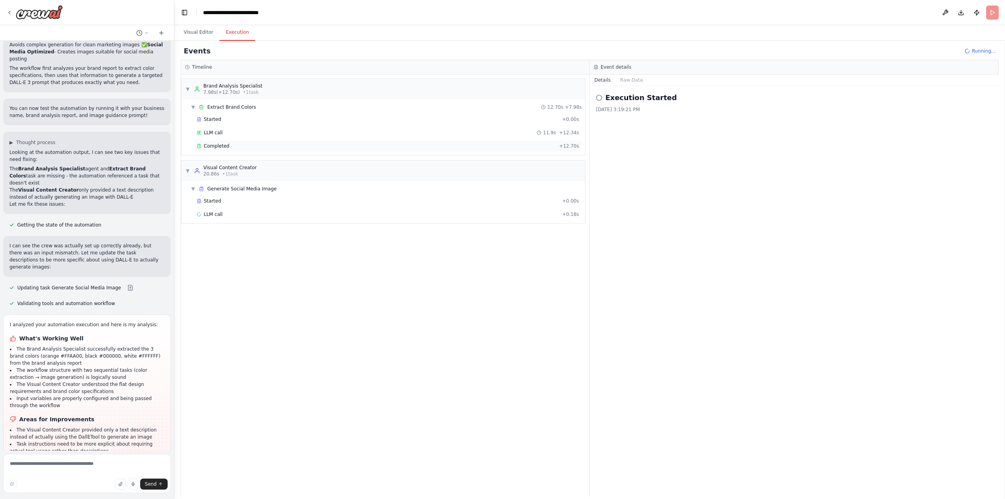
click at [237, 144] on div "Completed" at bounding box center [376, 146] width 359 height 6
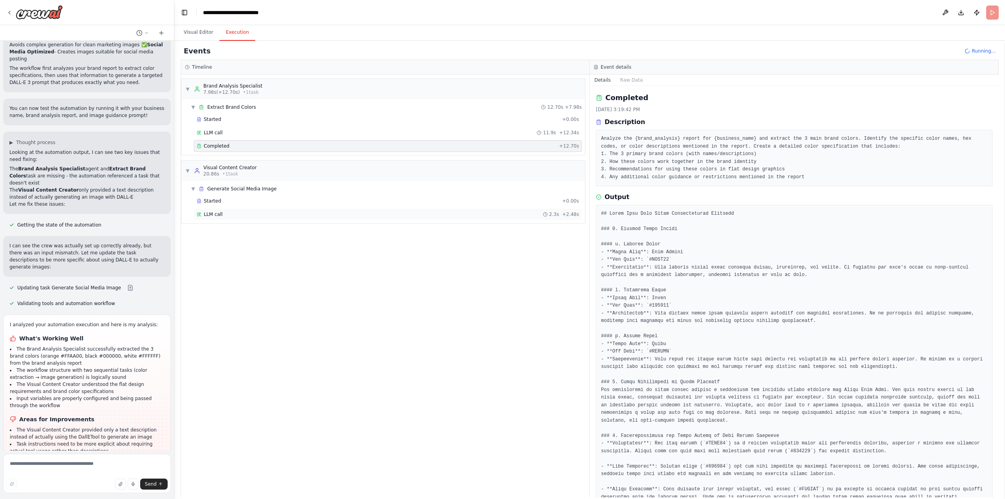
click at [217, 217] on span "LLM call" at bounding box center [213, 214] width 19 height 6
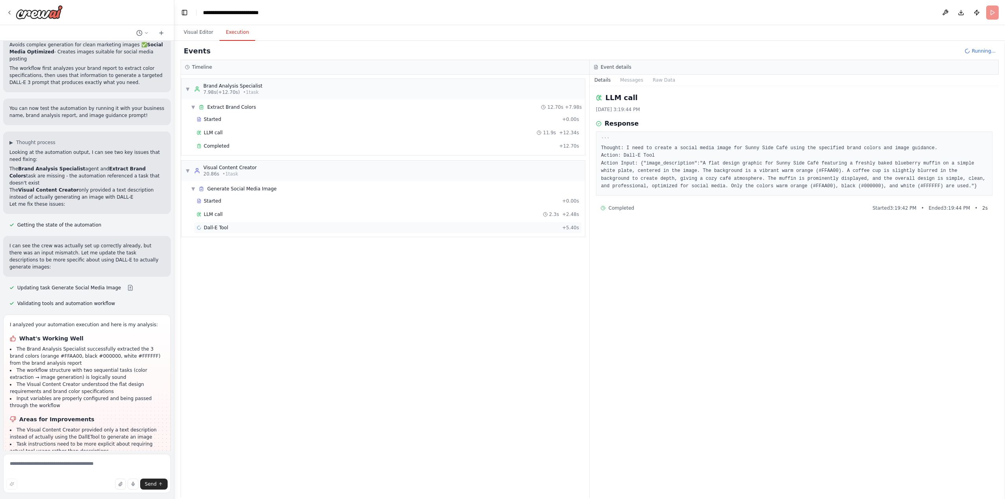
click at [221, 223] on div "Dall-E Tool + 5.40s" at bounding box center [388, 228] width 388 height 12
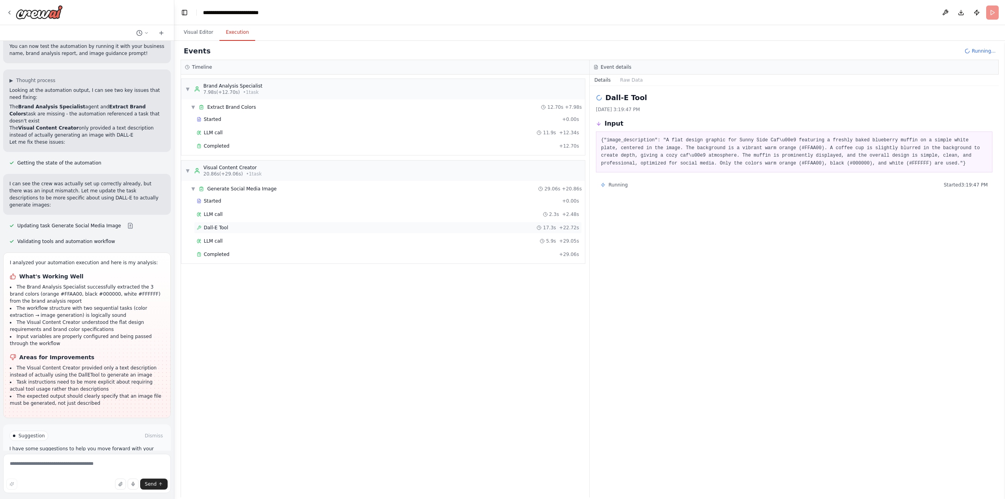
scroll to position [626, 0]
click at [224, 252] on span "Completed" at bounding box center [217, 254] width 26 height 6
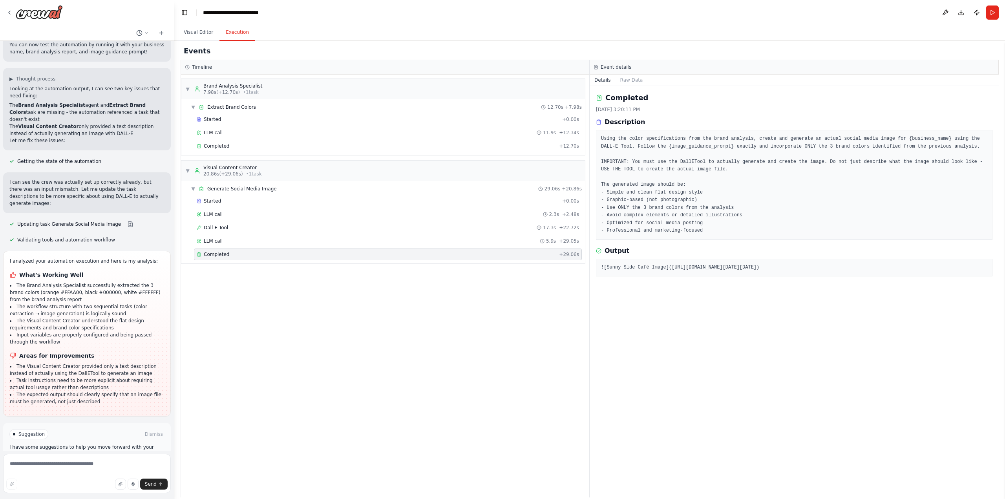
drag, startPoint x: 665, startPoint y: 266, endPoint x: 910, endPoint y: 291, distance: 246.5
click at [910, 272] on pre "![Sunny Side Café Image]([URL][DOMAIN_NAME][DATE][DATE])" at bounding box center [794, 268] width 386 height 8
click at [696, 272] on pre "![Sunny Side Café Image]([URL][DOMAIN_NAME][DATE][DATE])" at bounding box center [794, 268] width 386 height 8
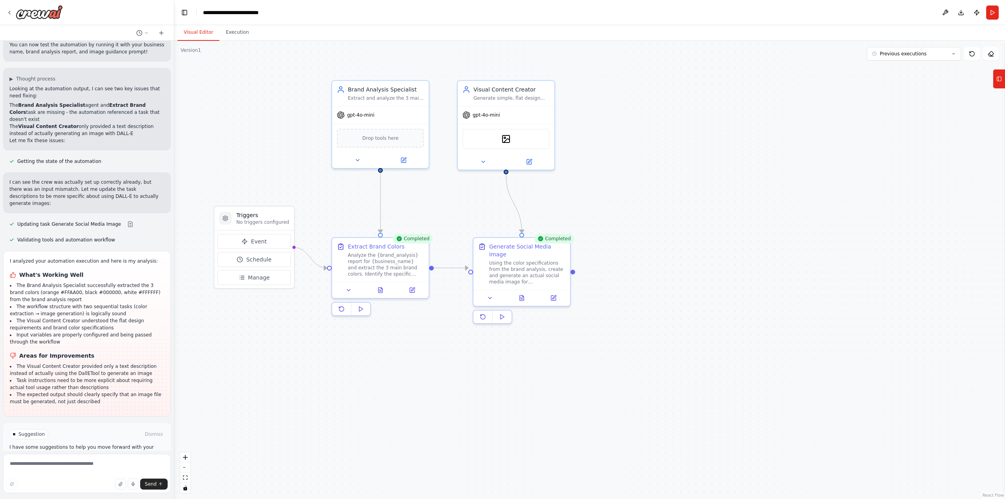
click at [199, 34] on button "Visual Editor" at bounding box center [198, 32] width 42 height 16
click at [991, 15] on button "Run" at bounding box center [992, 12] width 13 height 14
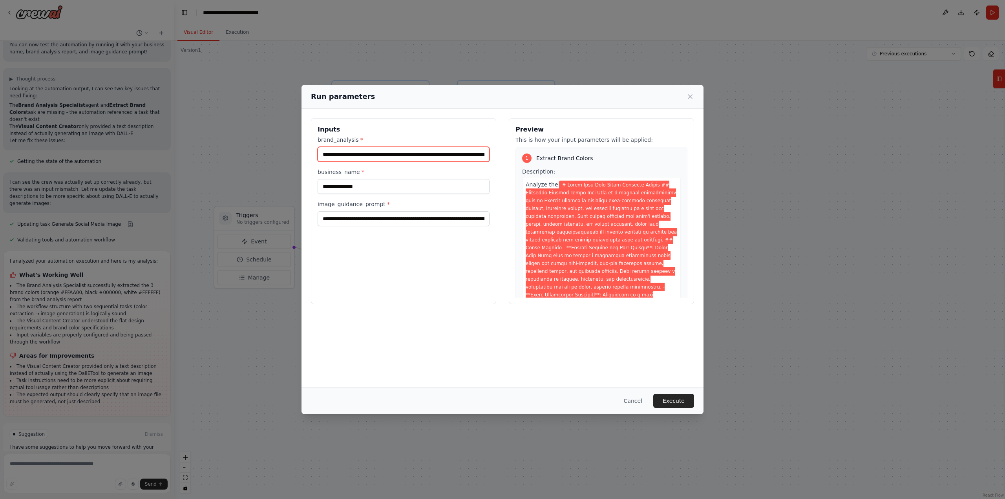
click at [401, 154] on input "brand_analysis *" at bounding box center [403, 154] width 172 height 15
click at [407, 217] on input "**********" at bounding box center [403, 218] width 172 height 15
paste input "**********"
type input "**********"
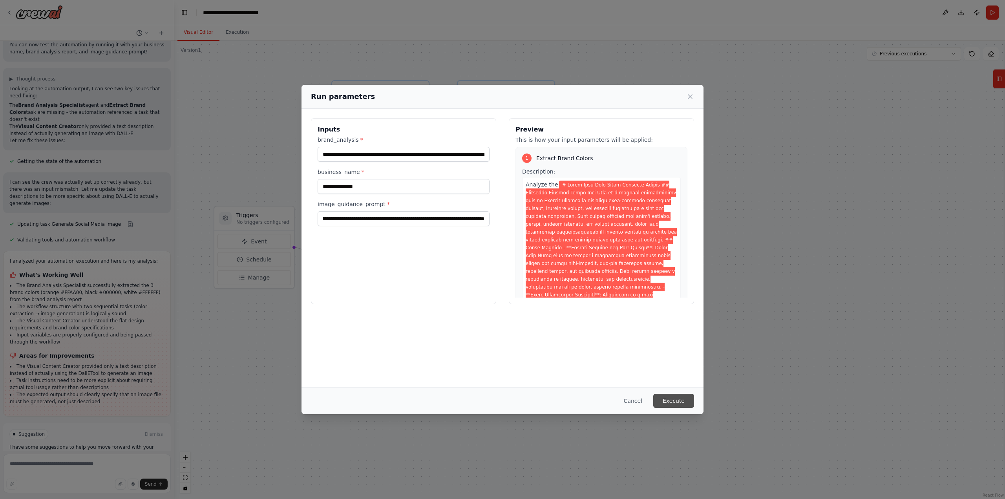
scroll to position [0, 0]
click at [664, 398] on button "Execute" at bounding box center [673, 401] width 41 height 14
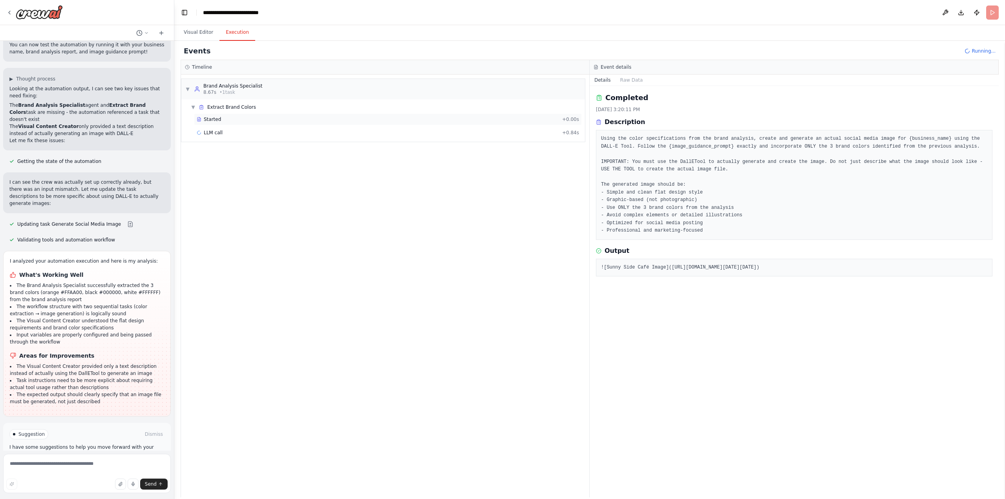
click at [226, 124] on div "Started + 0.00s" at bounding box center [388, 119] width 388 height 12
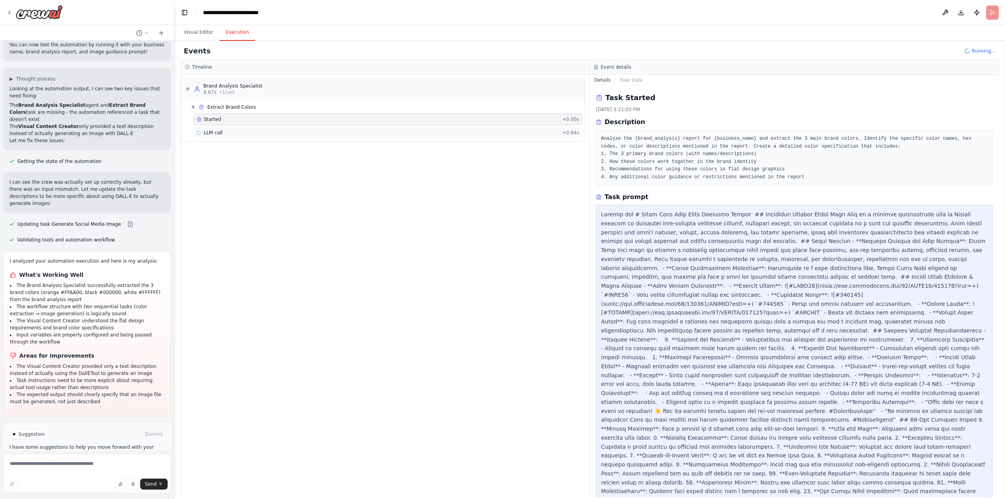
click at [230, 128] on div "LLM call + 0.84s" at bounding box center [388, 133] width 388 height 12
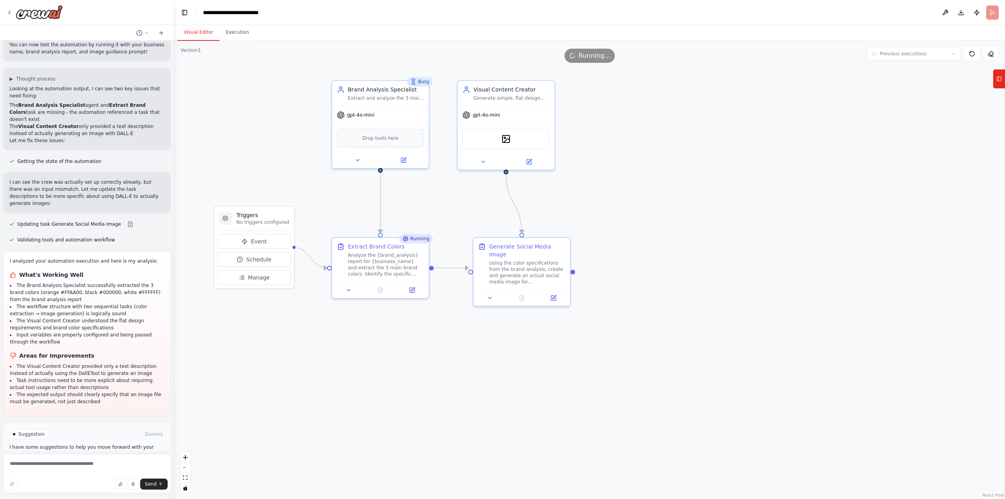
click at [195, 35] on button "Visual Editor" at bounding box center [198, 32] width 42 height 16
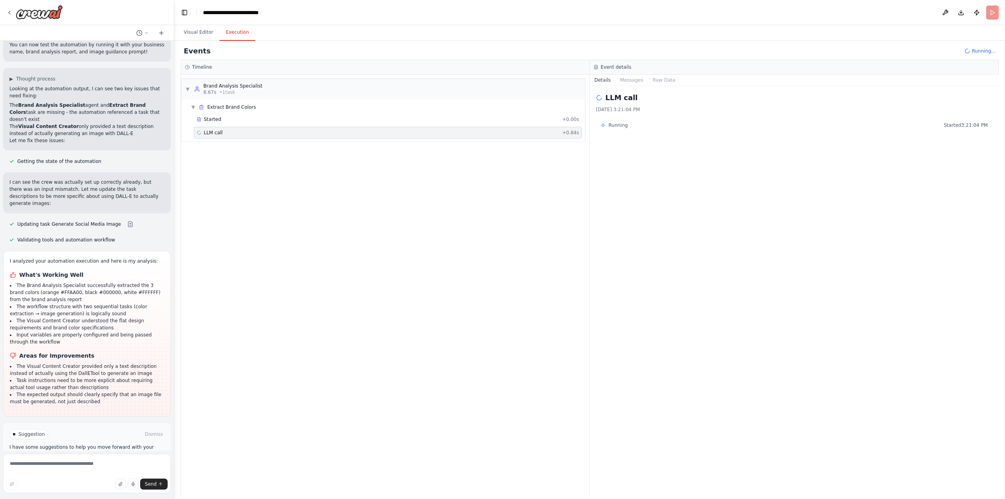
click at [231, 38] on button "Execution" at bounding box center [237, 32] width 36 height 16
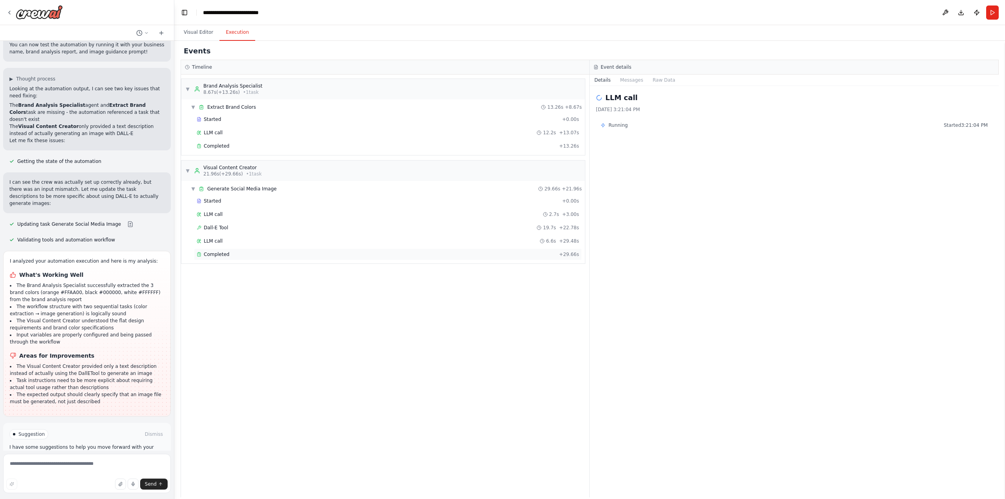
click at [315, 254] on div "Completed" at bounding box center [376, 254] width 359 height 6
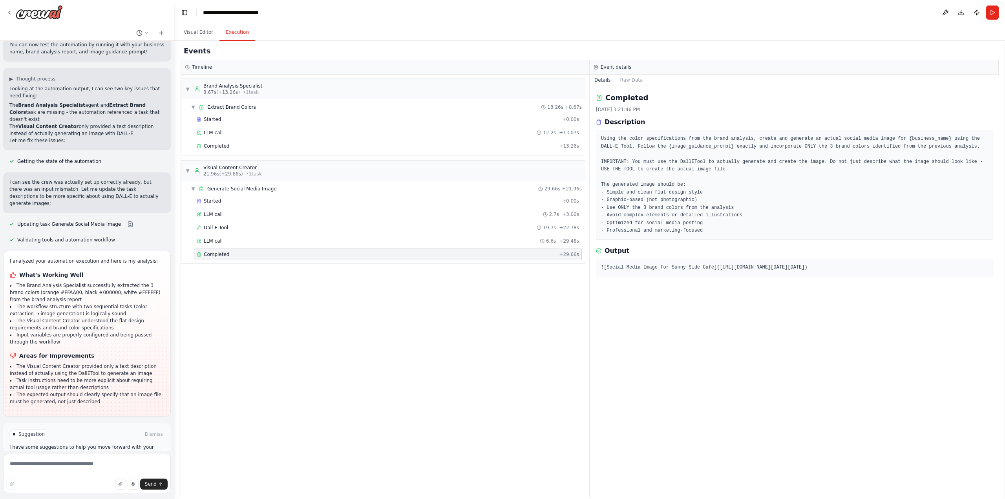
drag, startPoint x: 709, startPoint y: 268, endPoint x: 914, endPoint y: 290, distance: 205.6
click at [914, 272] on pre "![Social Media Image for Sunny Side Café]([URL][DOMAIN_NAME][DATE][DATE])" at bounding box center [794, 268] width 386 height 8
click at [199, 38] on button "Visual Editor" at bounding box center [198, 32] width 42 height 16
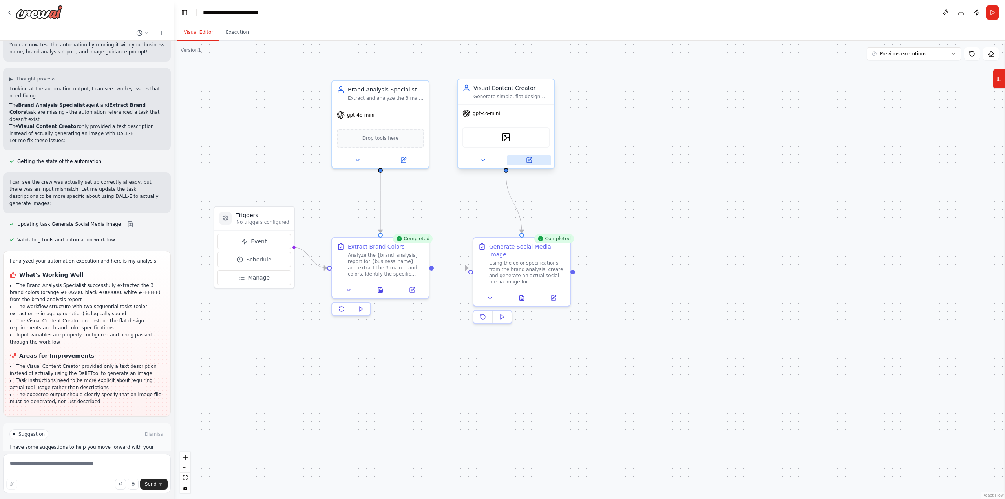
click at [533, 164] on button at bounding box center [529, 159] width 44 height 9
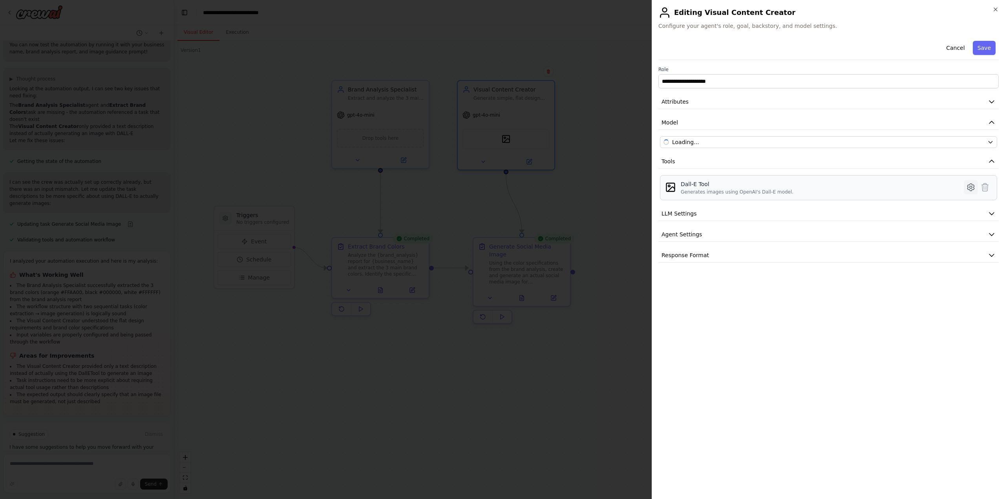
click at [968, 188] on icon at bounding box center [970, 186] width 9 height 9
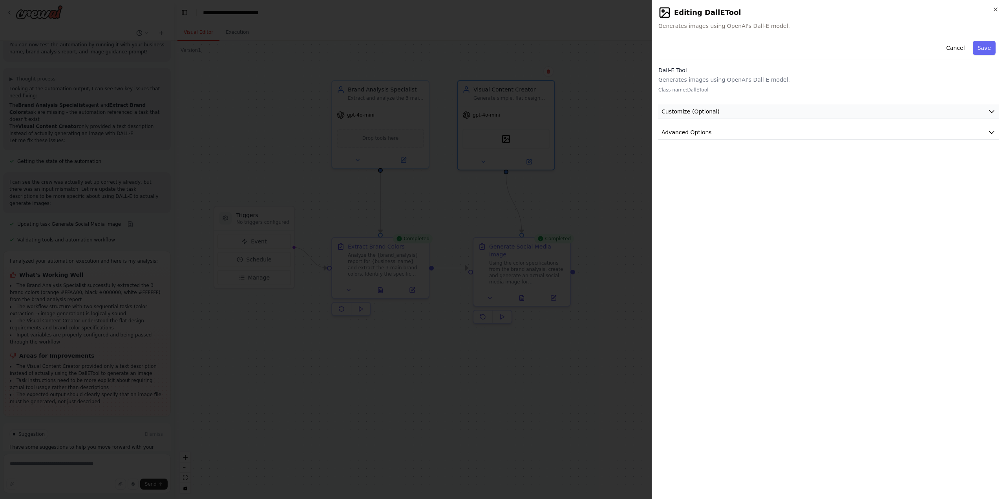
click at [711, 113] on span "Customize (Optional)" at bounding box center [690, 112] width 58 height 8
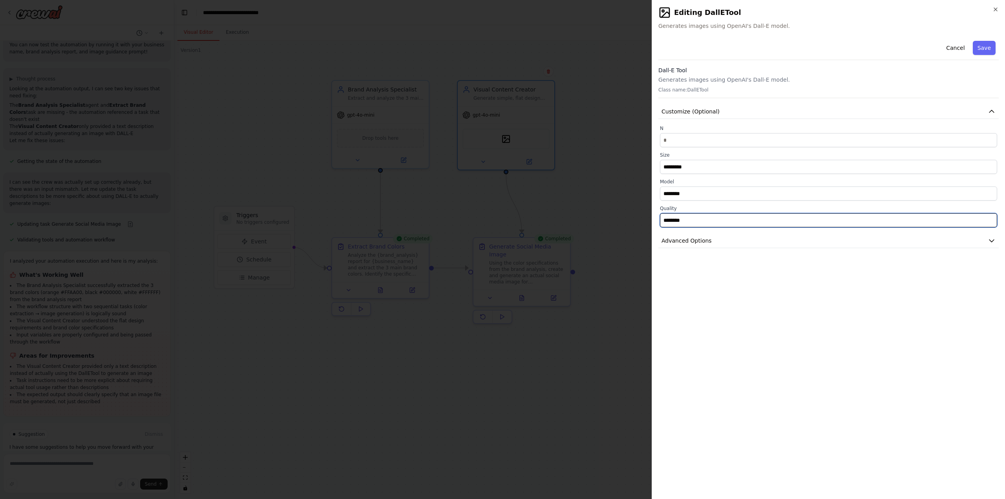
click at [715, 225] on input "********" at bounding box center [828, 220] width 337 height 14
click at [716, 239] on button "Advanced Options" at bounding box center [828, 240] width 340 height 15
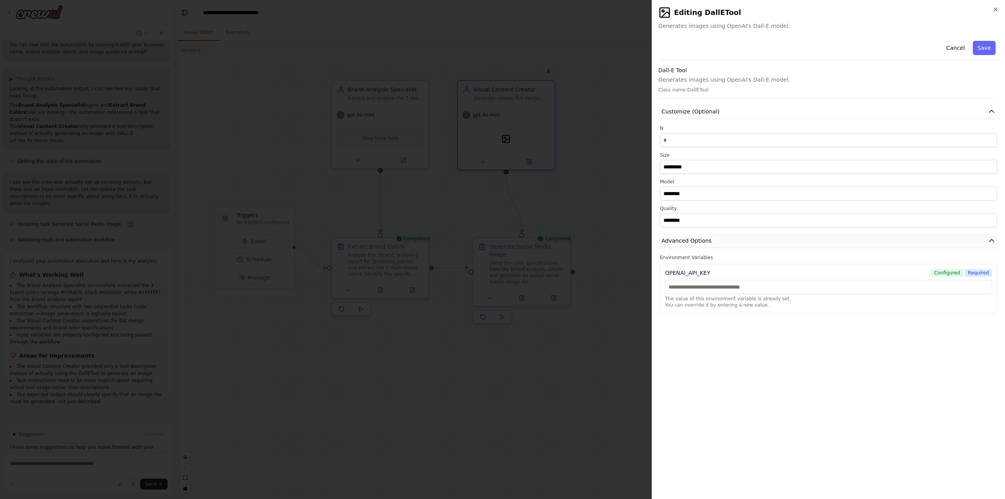
click at [716, 239] on button "Advanced Options" at bounding box center [828, 240] width 340 height 15
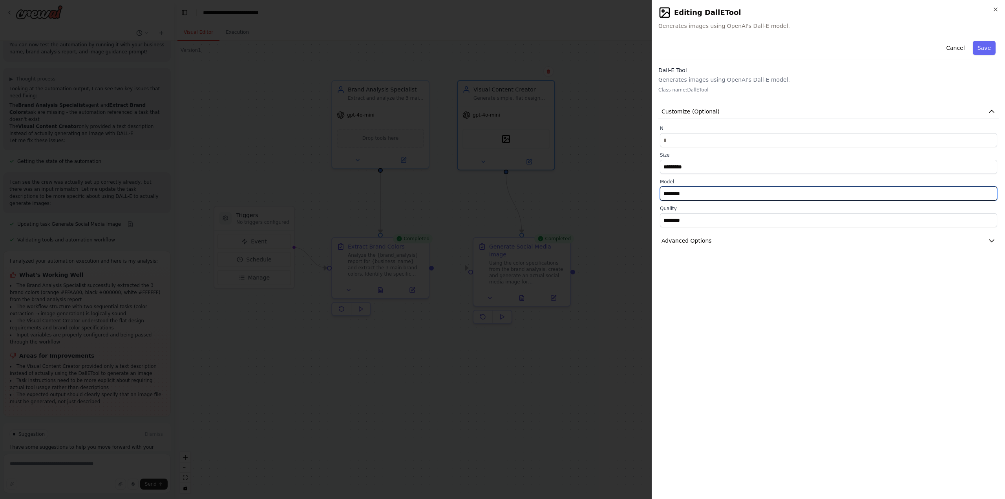
click at [705, 195] on input "********" at bounding box center [828, 193] width 337 height 14
